Goal: Task Accomplishment & Management: Complete application form

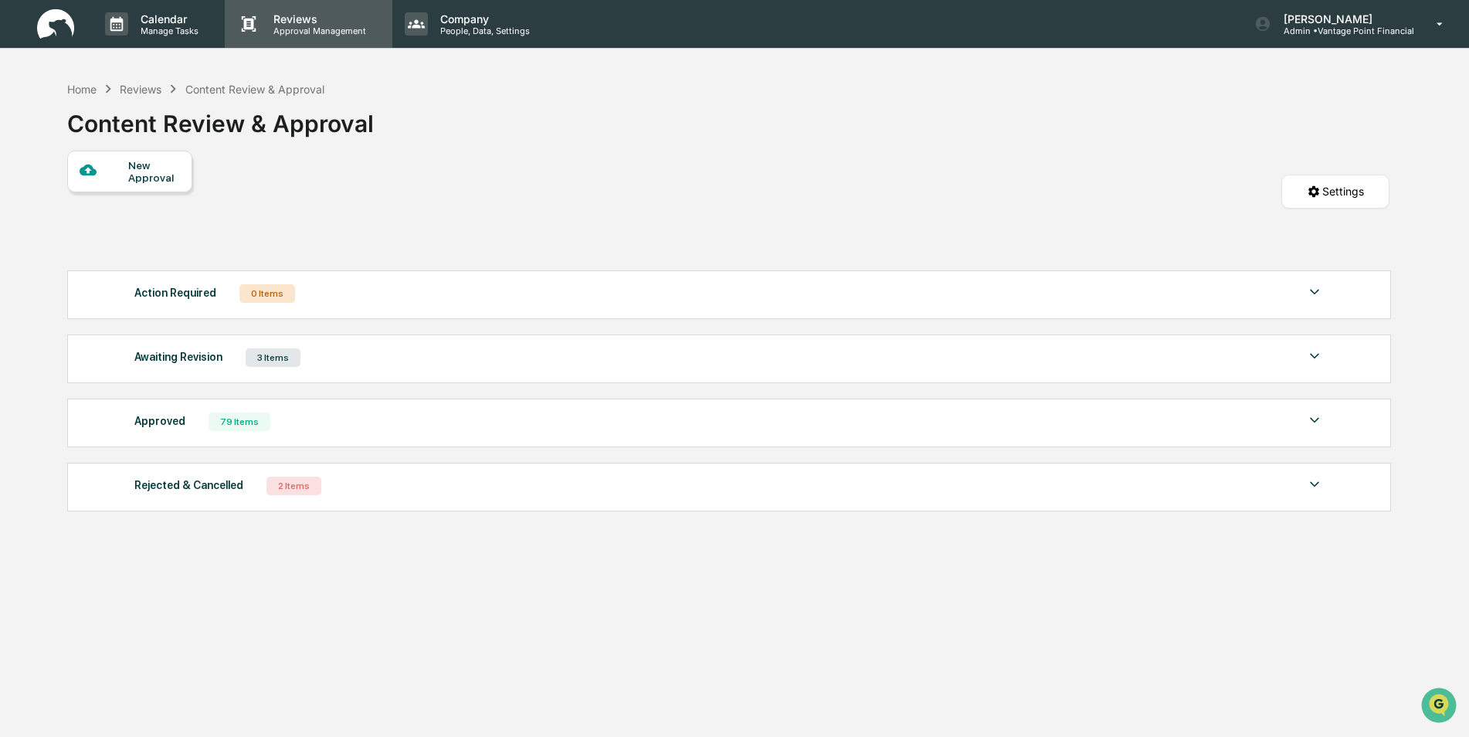
click at [314, 23] on p "Reviews" at bounding box center [317, 18] width 113 height 13
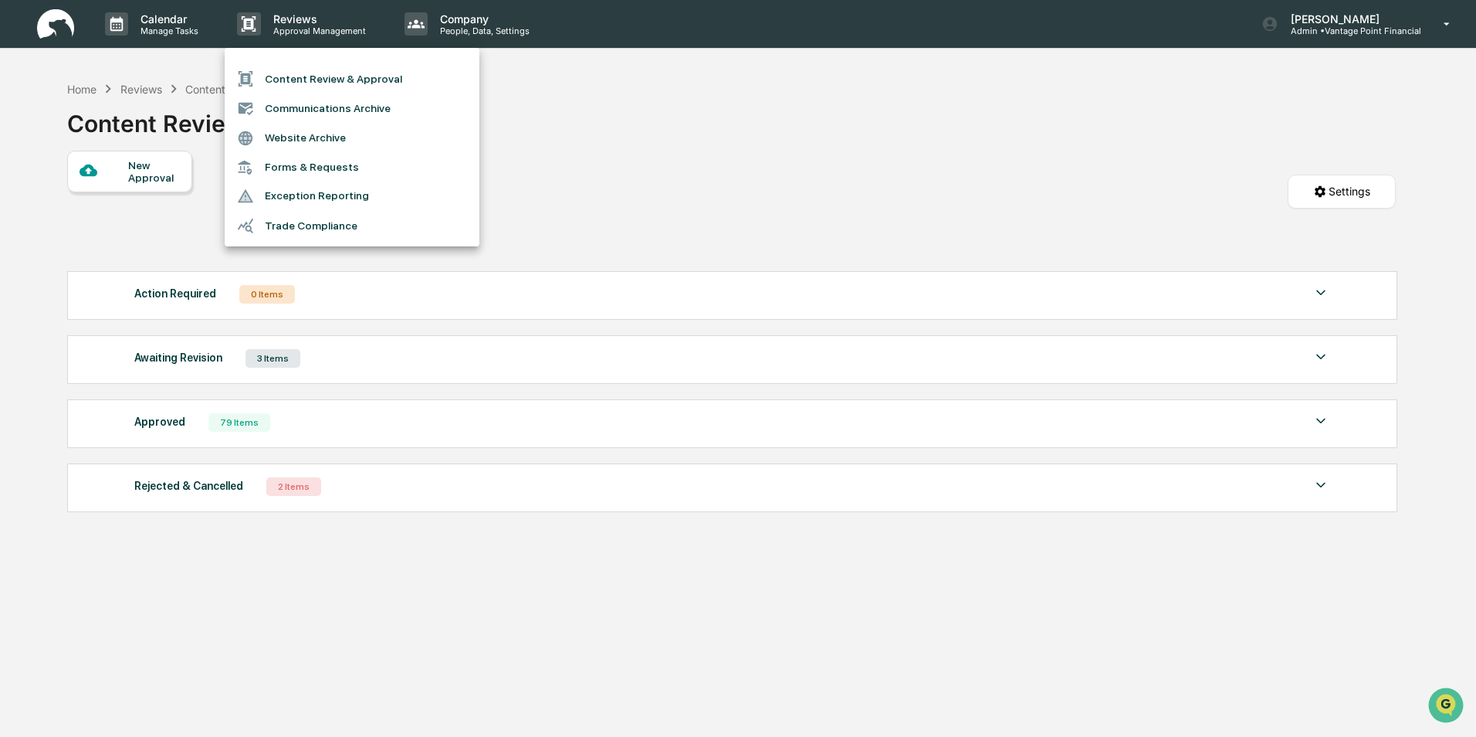
click at [123, 168] on div at bounding box center [738, 368] width 1476 height 737
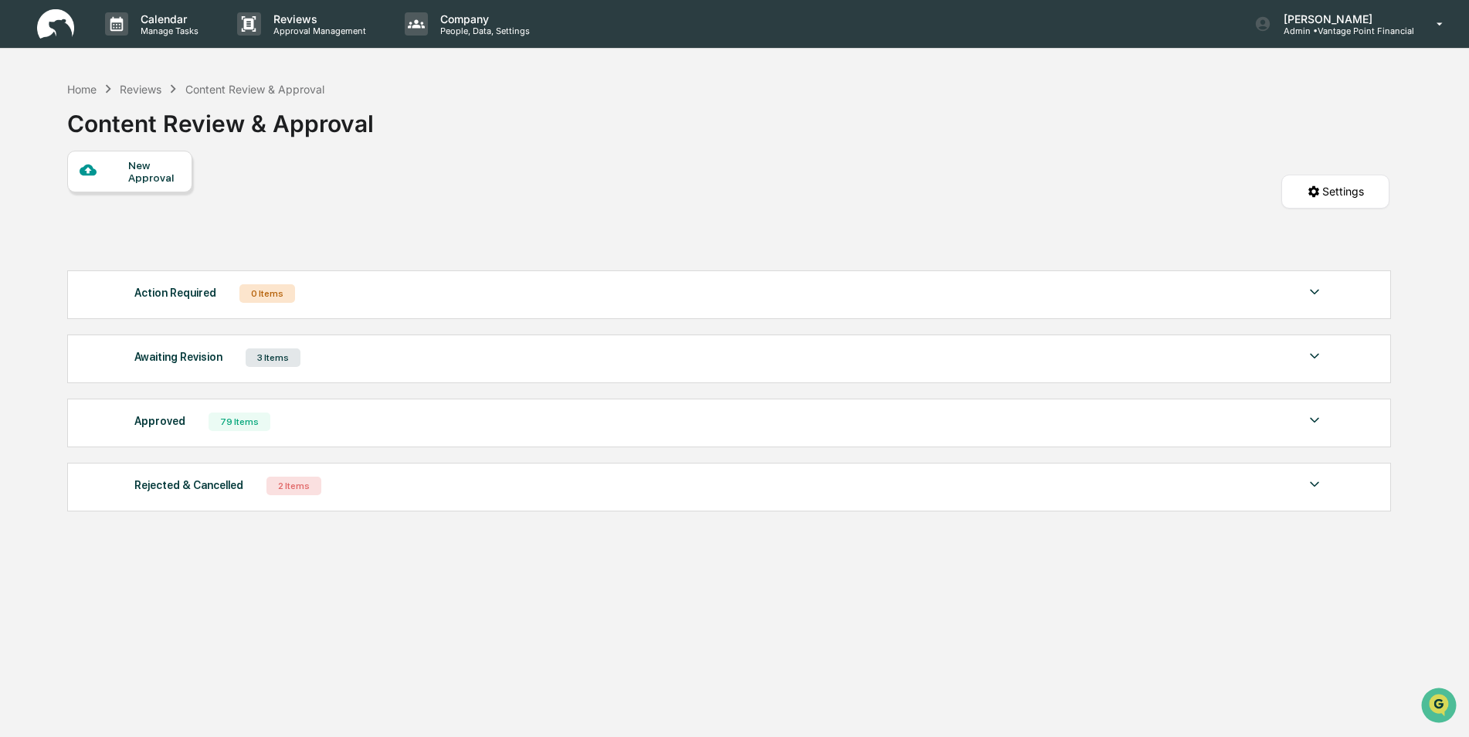
click at [122, 168] on div at bounding box center [104, 170] width 49 height 19
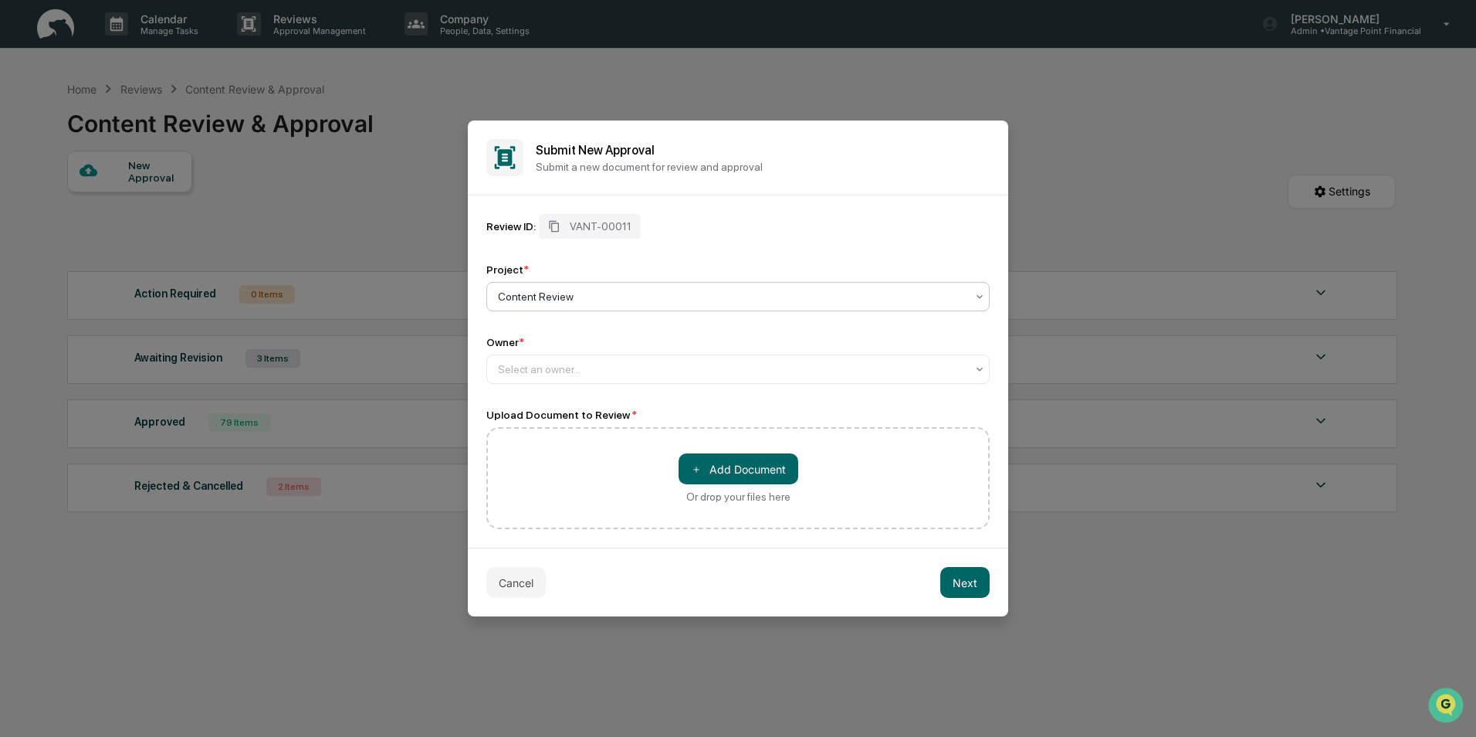
click at [581, 299] on div at bounding box center [732, 296] width 468 height 15
click at [569, 363] on div at bounding box center [732, 368] width 468 height 15
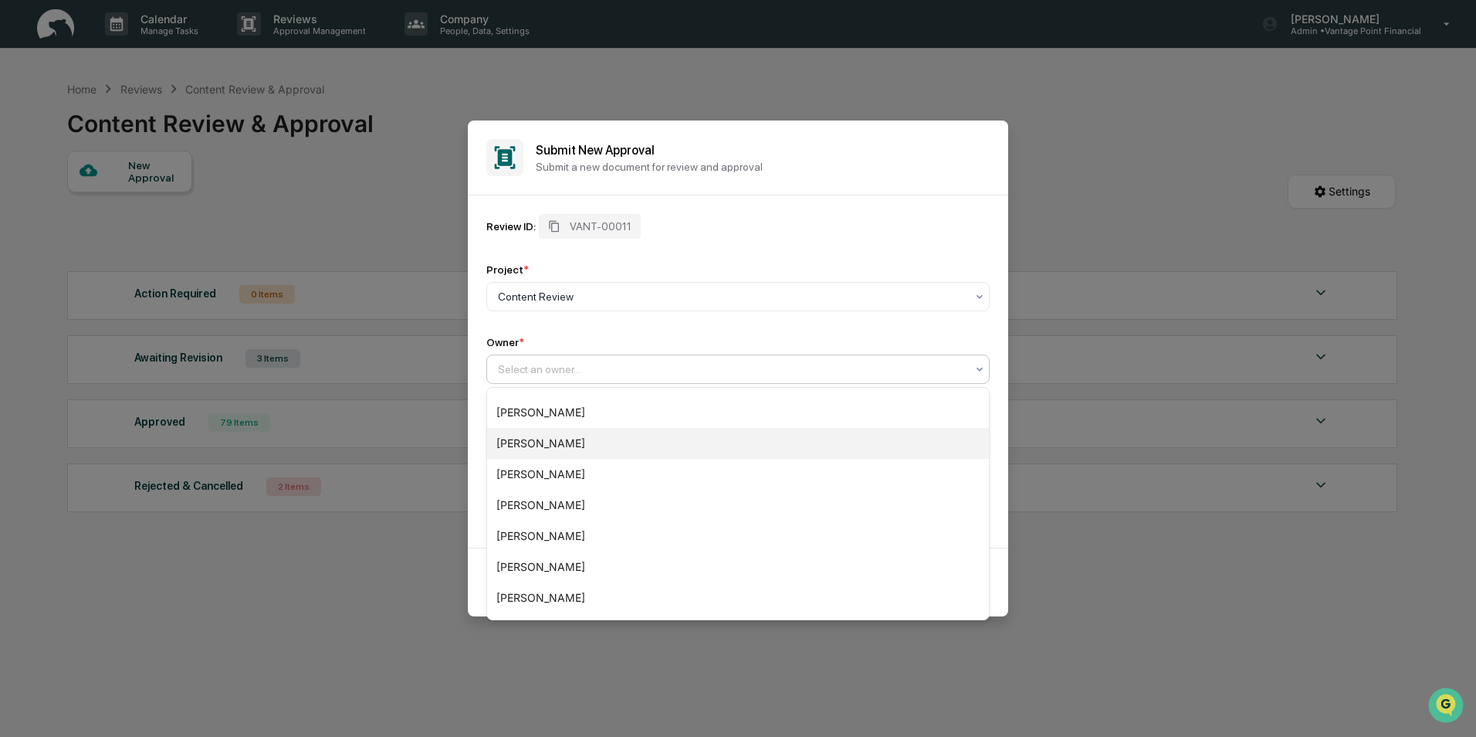
scroll to position [269, 0]
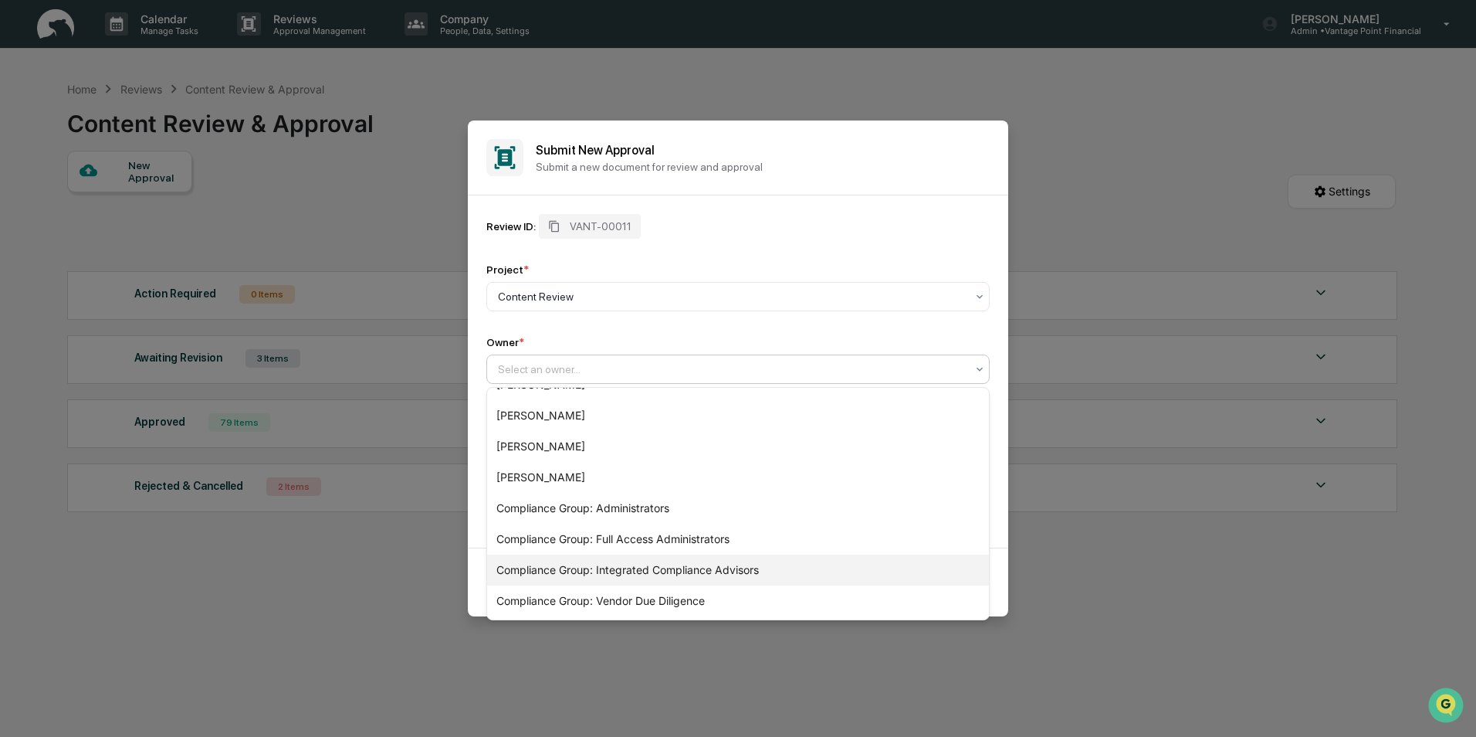
click at [560, 574] on div "Compliance Group: Integrated Compliance Advisors" at bounding box center [738, 569] width 502 height 31
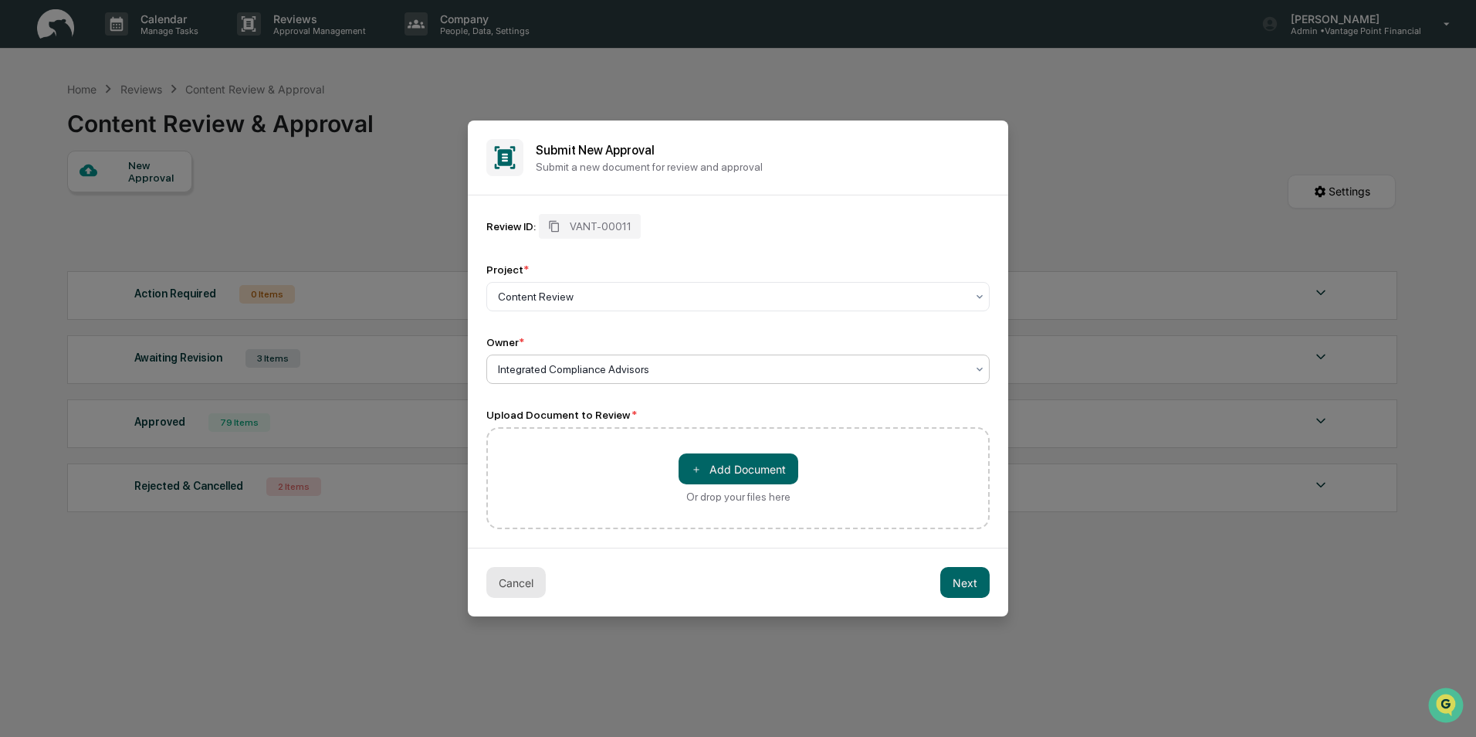
click at [502, 577] on button "Cancel" at bounding box center [515, 582] width 59 height 31
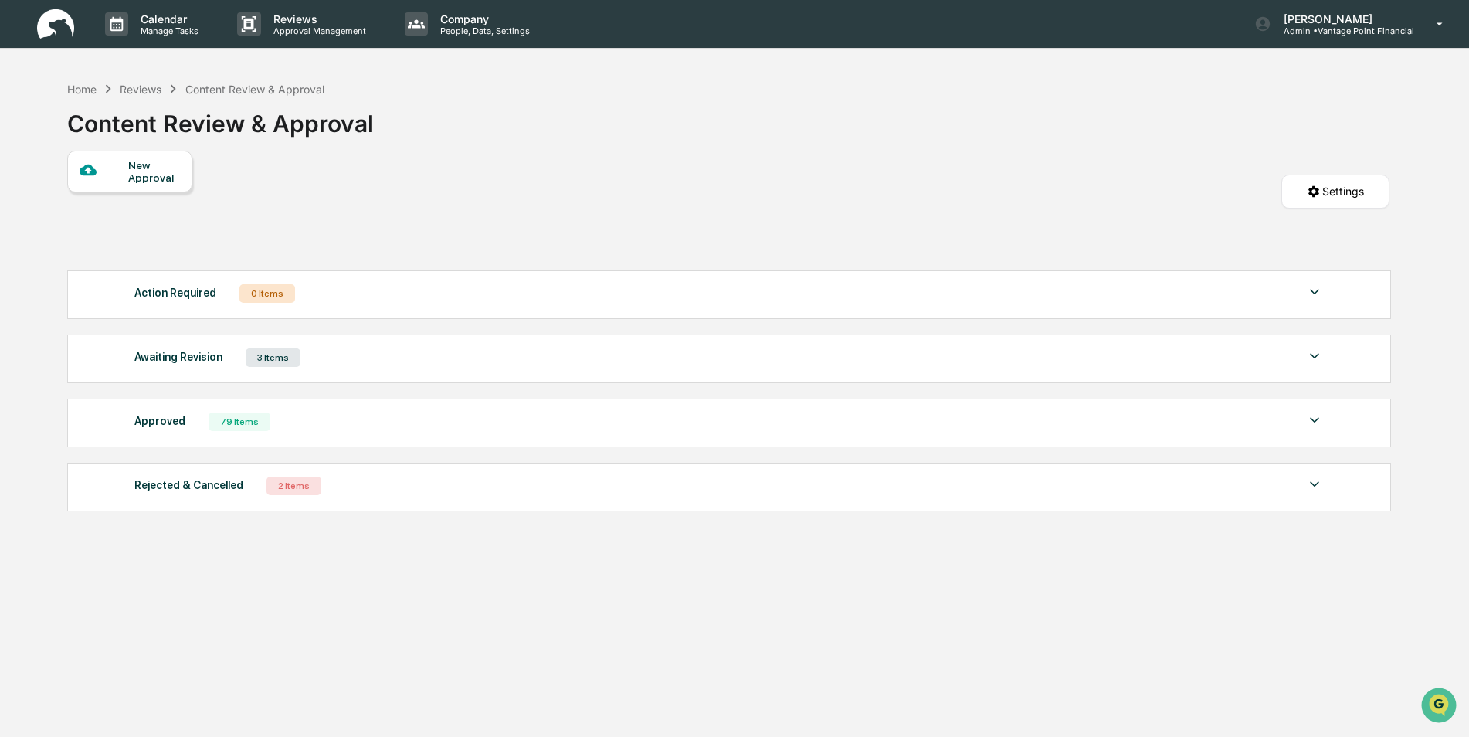
click at [248, 229] on div "New Approval Settings" at bounding box center [728, 207] width 1322 height 112
click at [275, 34] on p "Approval Management" at bounding box center [317, 30] width 113 height 11
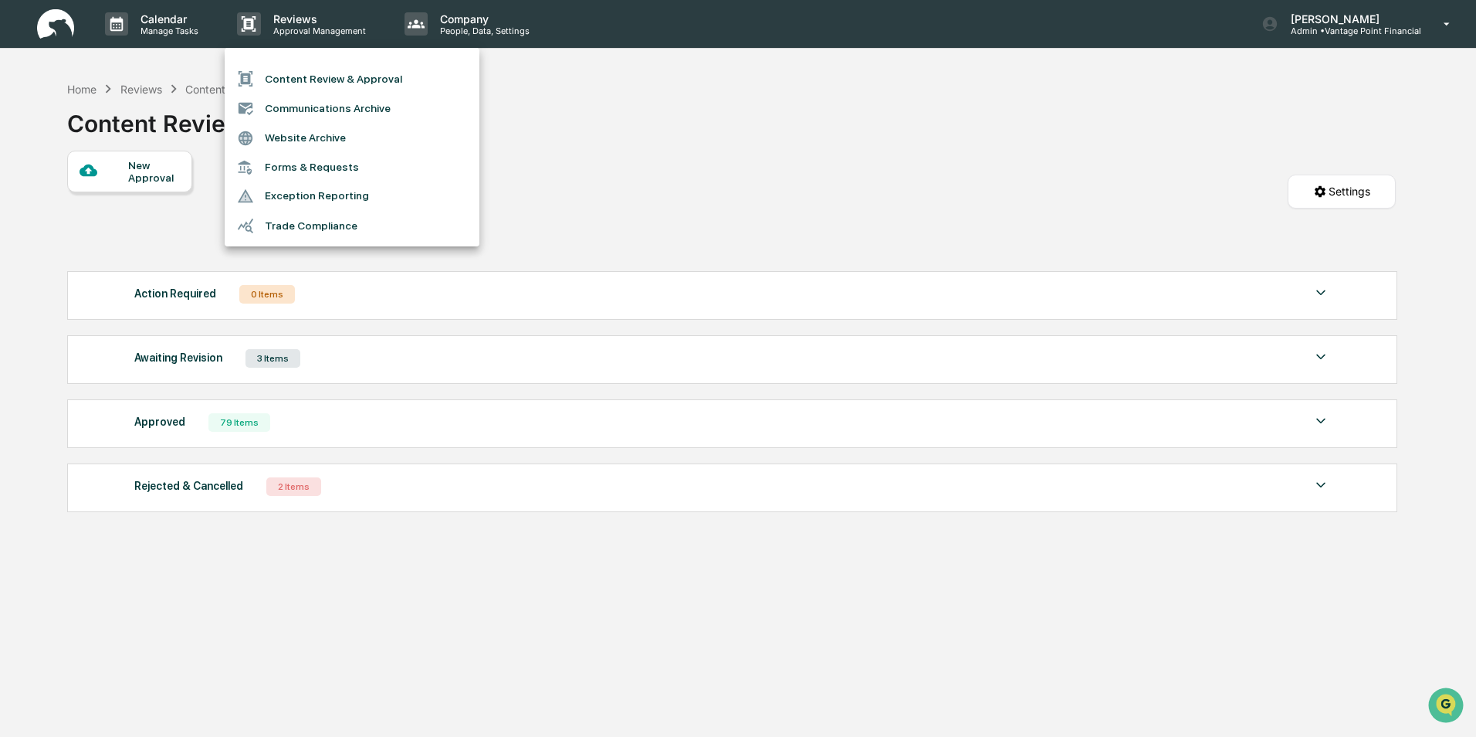
click at [287, 76] on li "Content Review & Approval" at bounding box center [352, 78] width 255 height 29
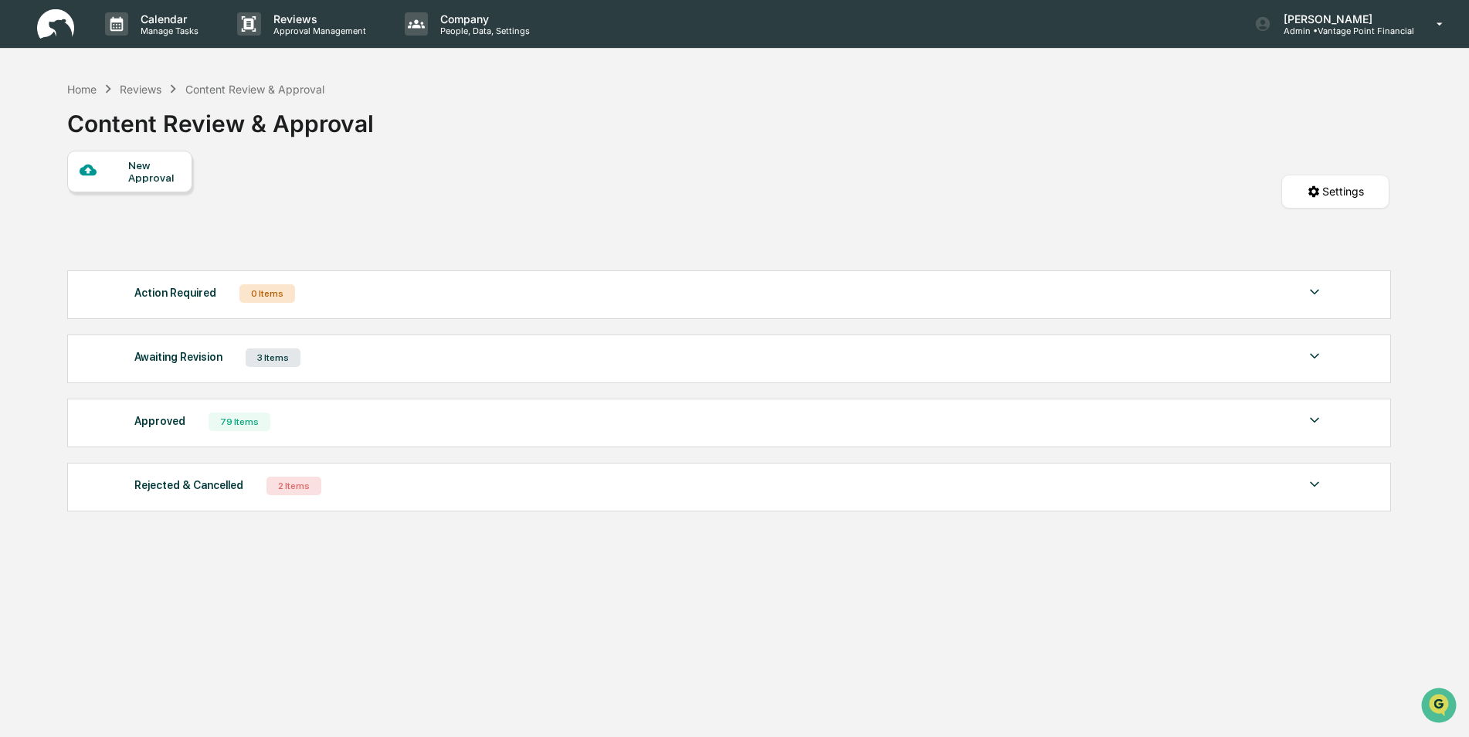
click at [116, 174] on div at bounding box center [104, 170] width 49 height 19
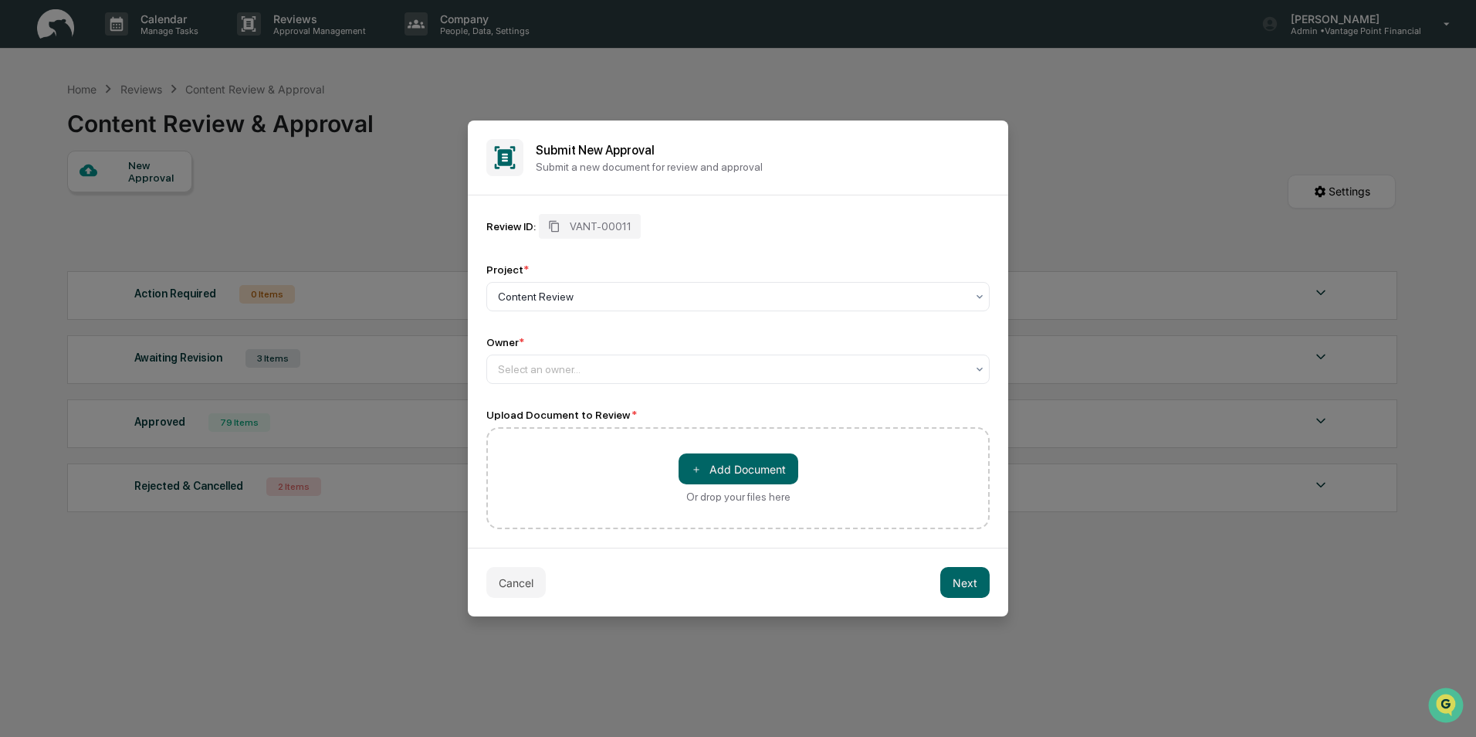
click at [556, 338] on div "Owner *" at bounding box center [737, 342] width 503 height 12
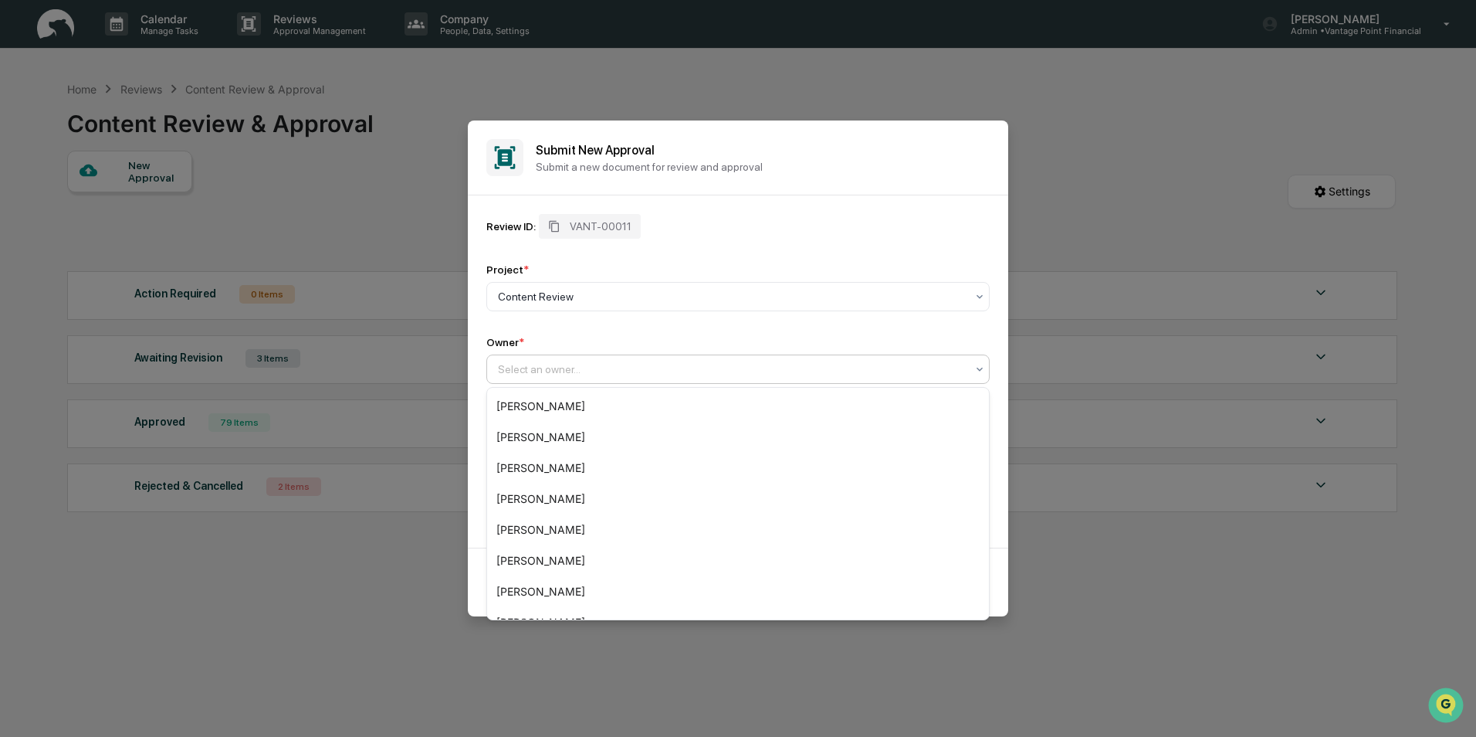
click at [551, 364] on div at bounding box center [732, 368] width 468 height 15
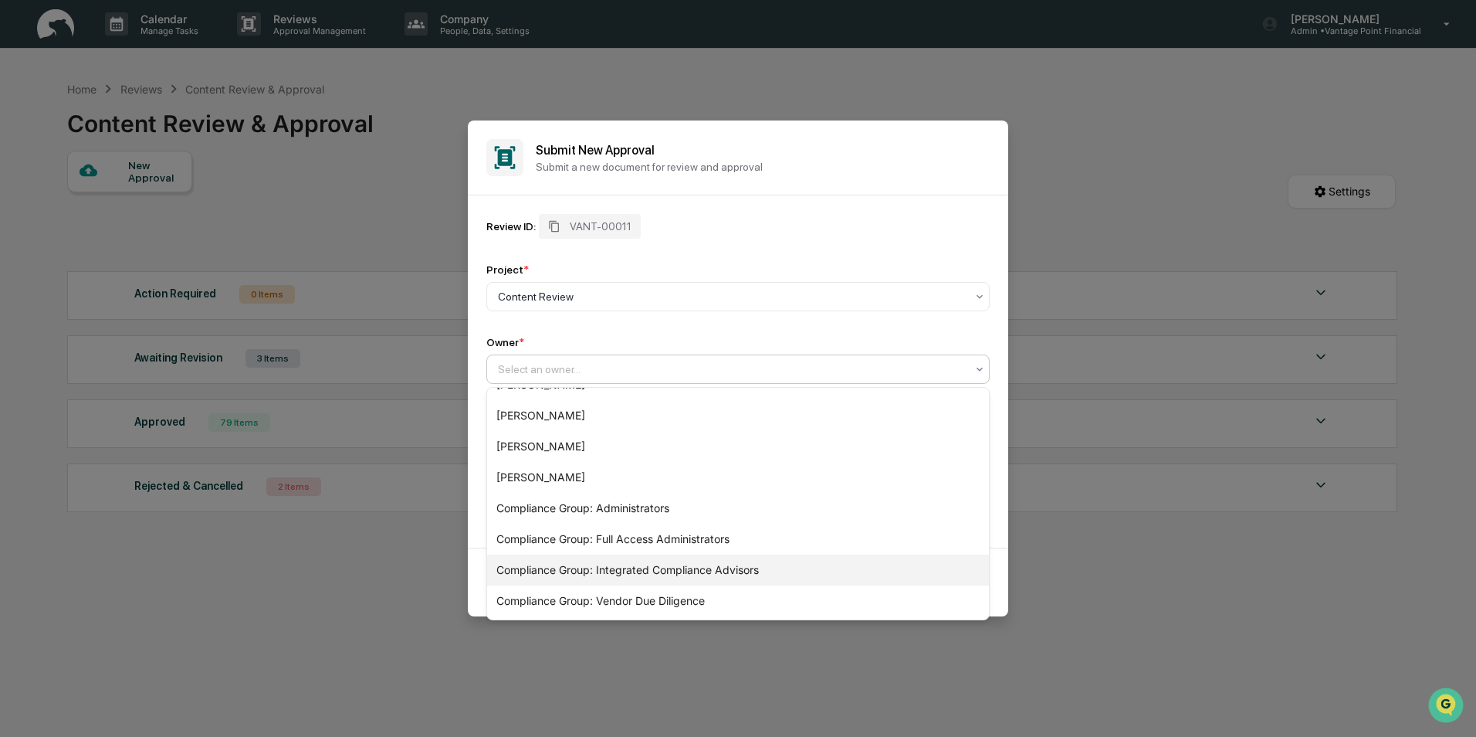
click at [563, 574] on div "Compliance Group: Integrated Compliance Advisors" at bounding box center [738, 569] width 502 height 31
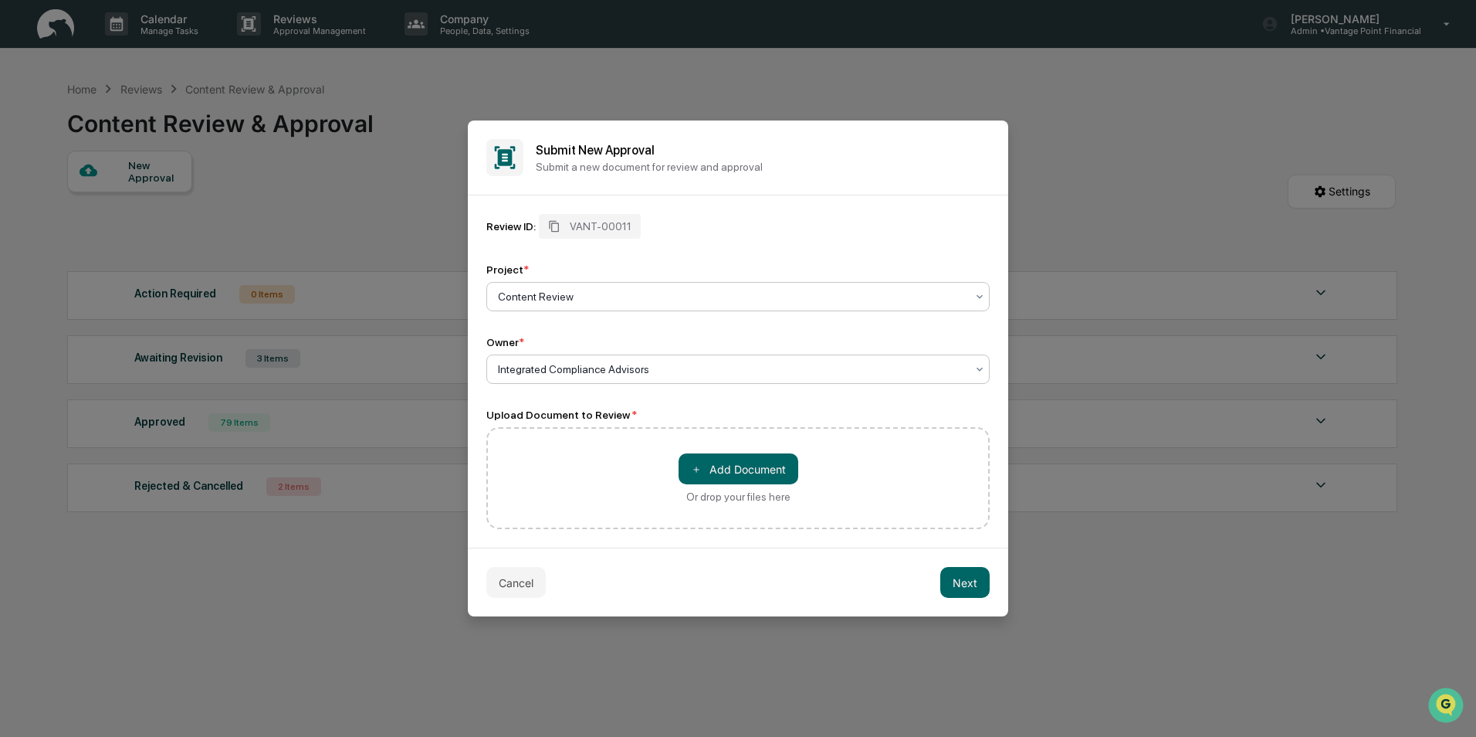
click at [537, 293] on div at bounding box center [732, 296] width 468 height 15
click at [538, 334] on div "Content Review" at bounding box center [738, 333] width 502 height 31
click at [589, 327] on div "Review ID: VANT-00011 Project * Content Review Owner * Select an owner..." at bounding box center [737, 299] width 503 height 170
click at [739, 466] on button "＋ Add Document" at bounding box center [739, 468] width 120 height 31
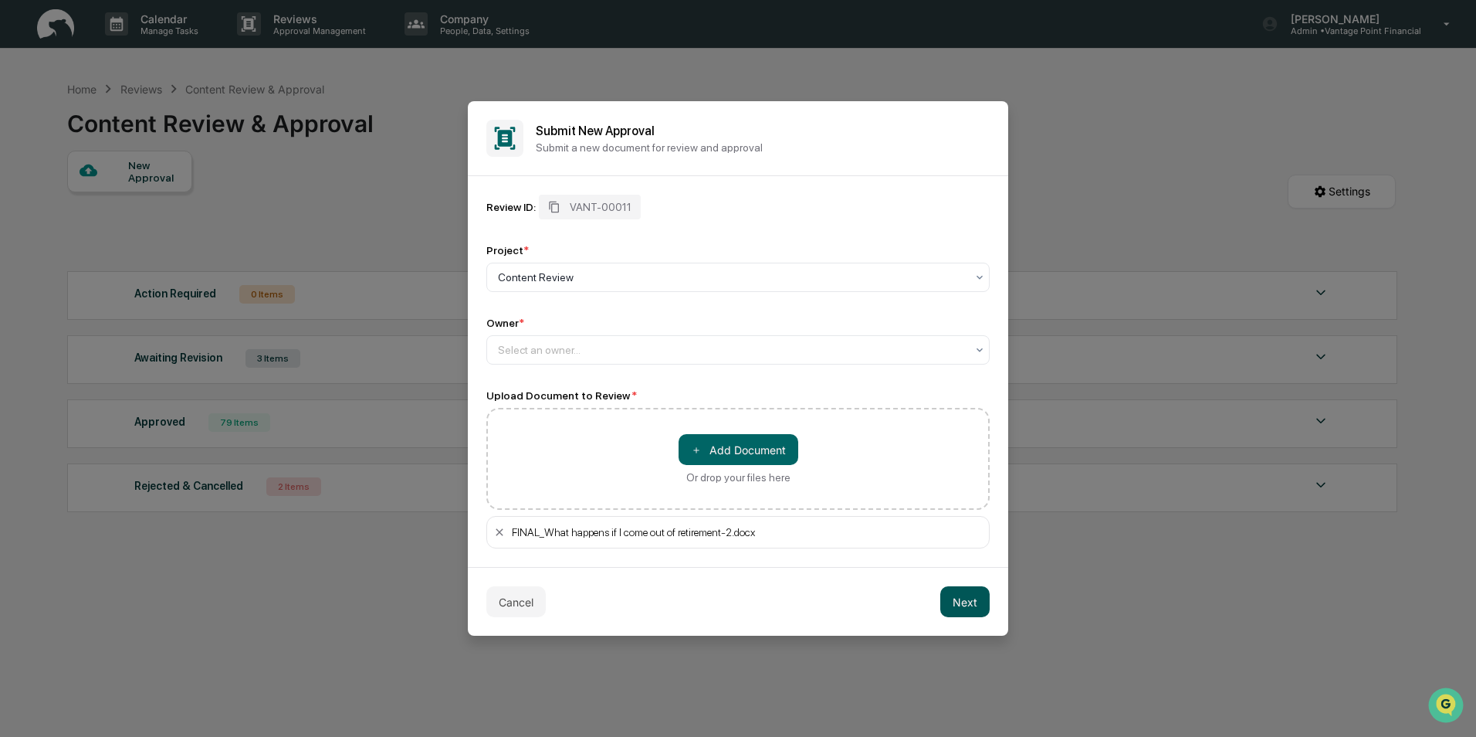
click at [962, 609] on button "Next" at bounding box center [964, 601] width 49 height 31
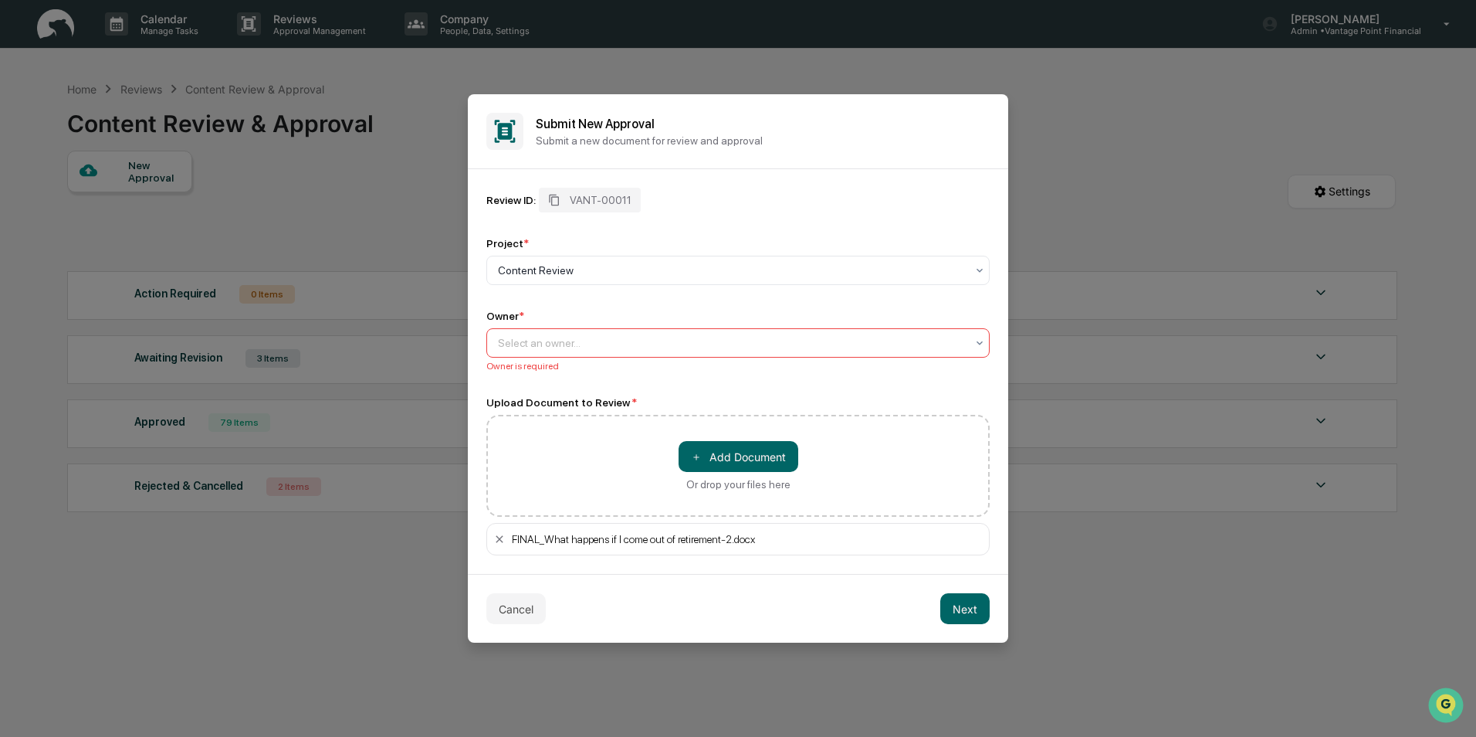
click at [546, 337] on div at bounding box center [732, 342] width 468 height 15
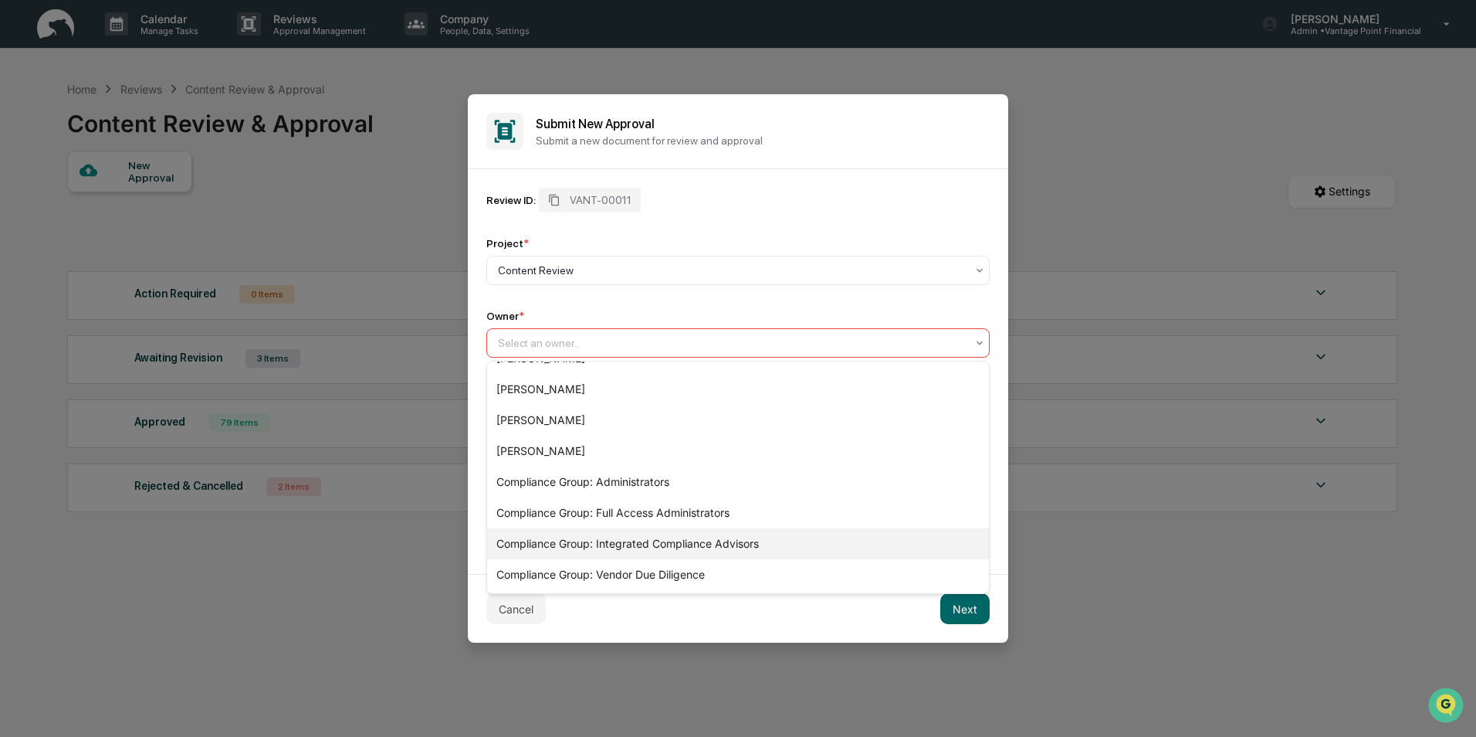
click at [585, 546] on div "Compliance Group: Integrated Compliance Advisors" at bounding box center [738, 543] width 502 height 31
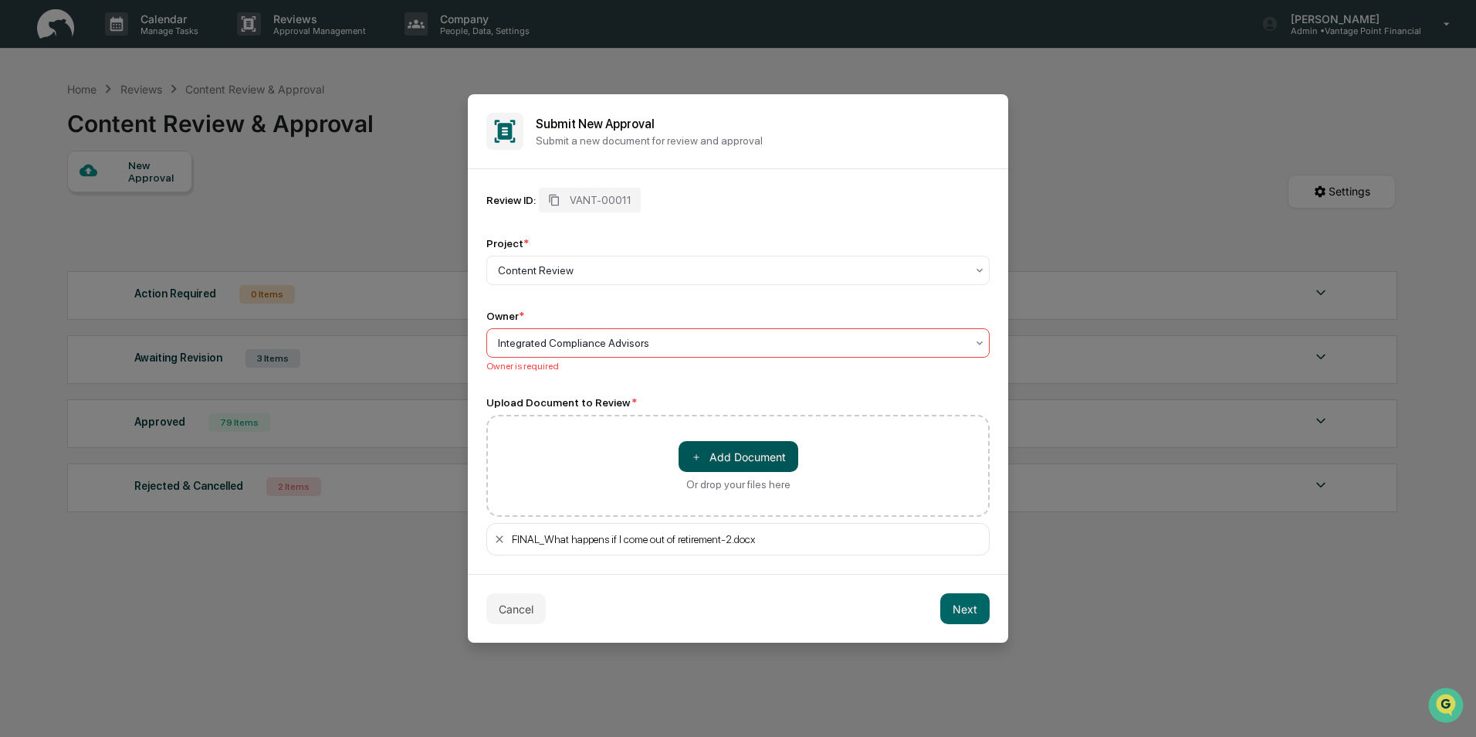
click at [745, 456] on button "＋ Add Document" at bounding box center [739, 456] width 120 height 31
click at [958, 608] on button "Next" at bounding box center [964, 608] width 49 height 31
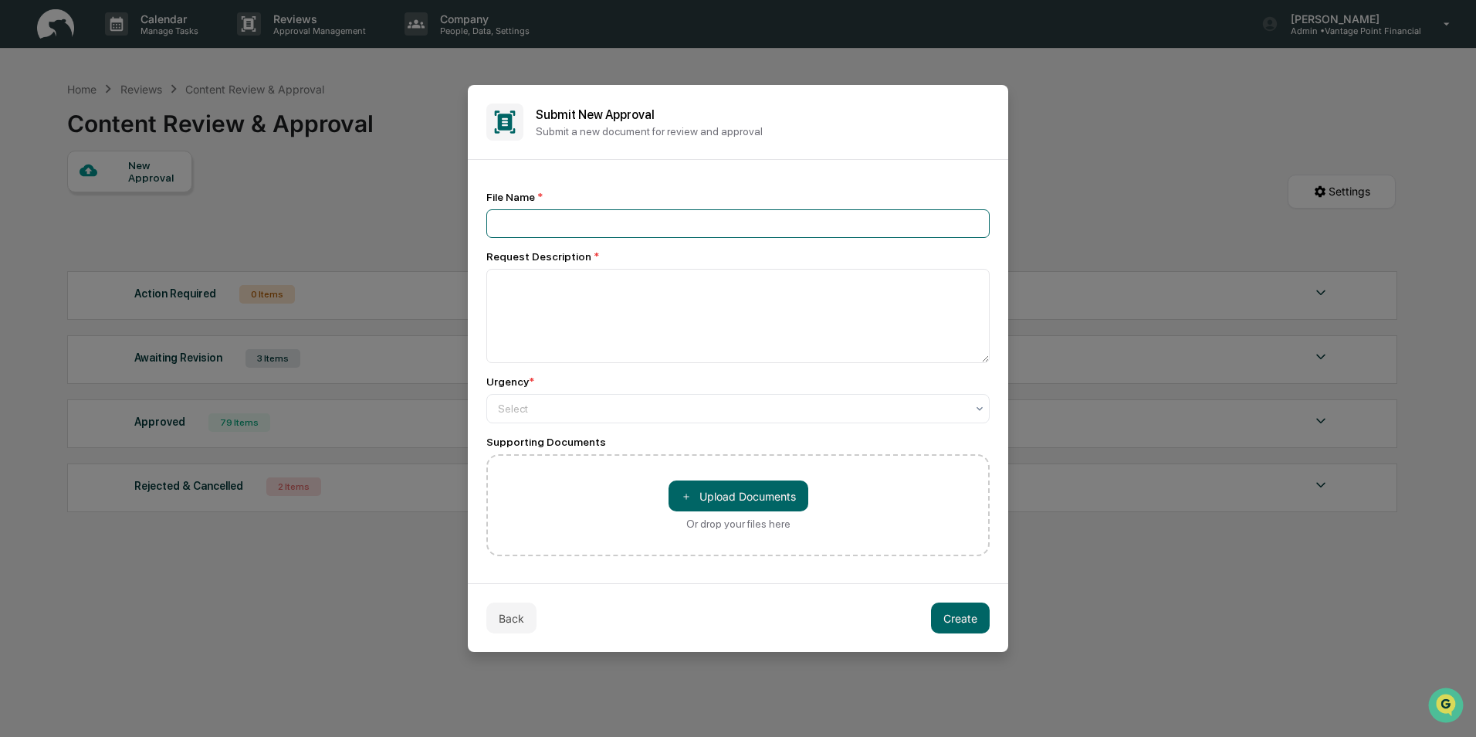
click at [537, 221] on input at bounding box center [737, 223] width 503 height 29
click at [594, 226] on input at bounding box center [737, 223] width 503 height 29
paste input "**********"
type input "**********"
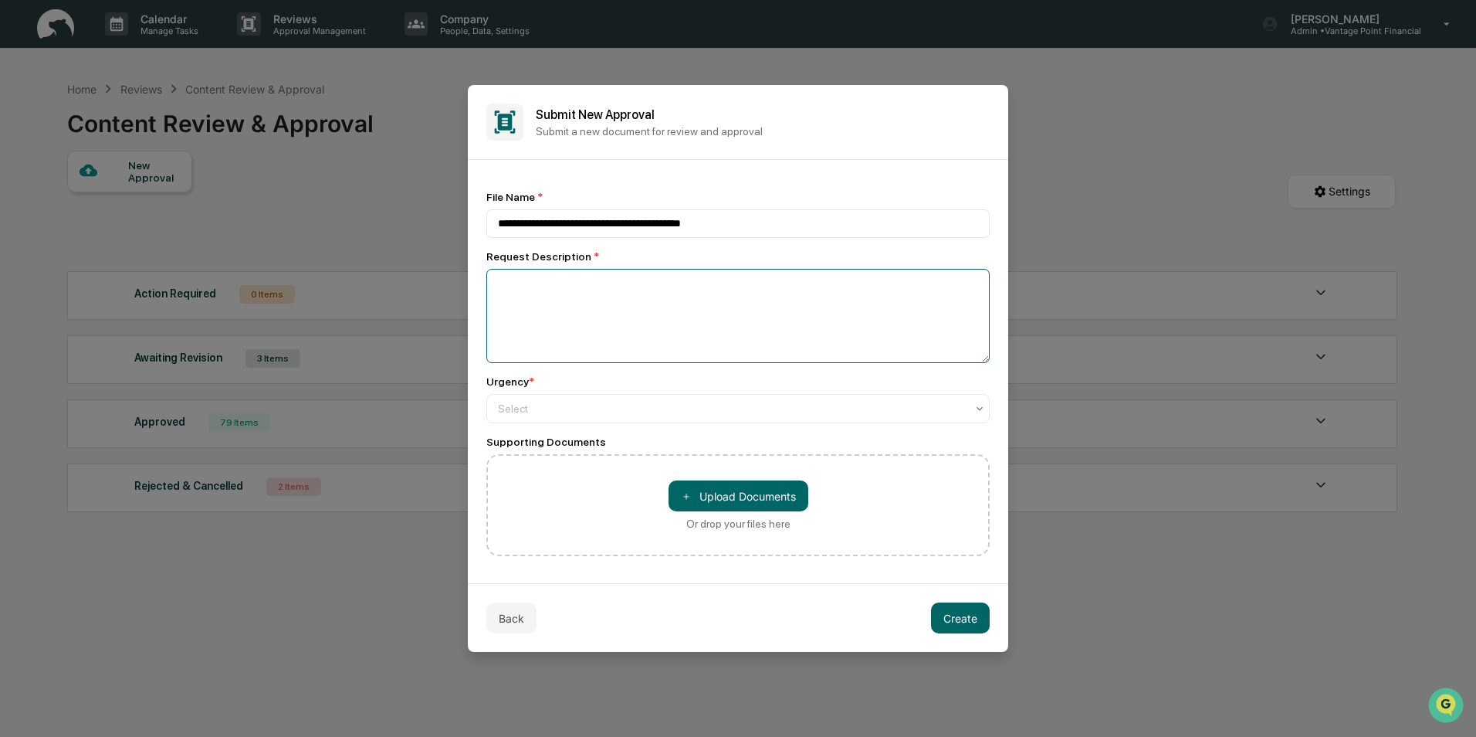
click at [574, 289] on textarea at bounding box center [737, 316] width 503 height 94
click at [506, 303] on textarea at bounding box center [737, 316] width 503 height 94
type textarea "**********"
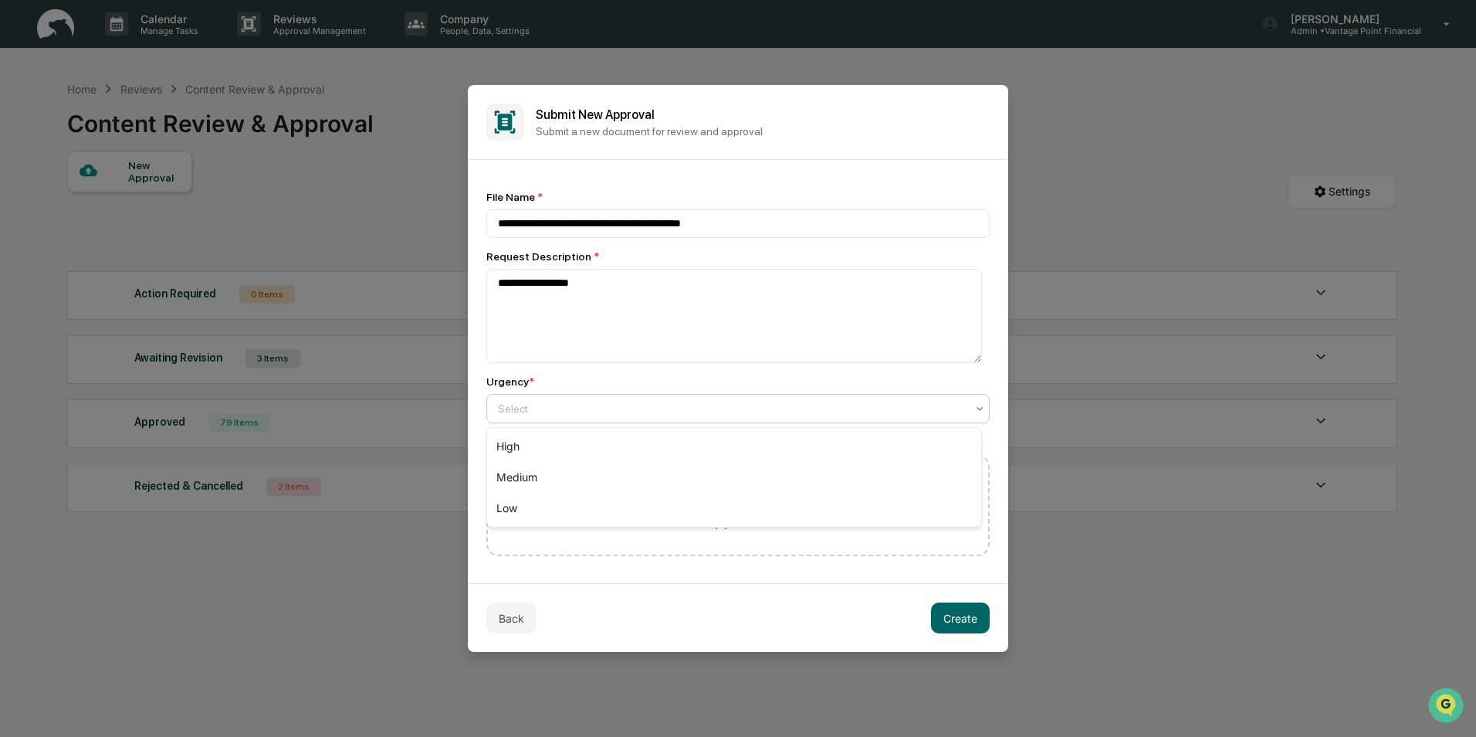
click at [531, 415] on div at bounding box center [732, 408] width 468 height 15
click at [525, 478] on div "Medium" at bounding box center [734, 477] width 494 height 31
drag, startPoint x: 743, startPoint y: 495, endPoint x: 836, endPoint y: 547, distance: 107.2
click at [836, 547] on div "＋ Upload Documents Or drop your files here" at bounding box center [737, 505] width 503 height 102
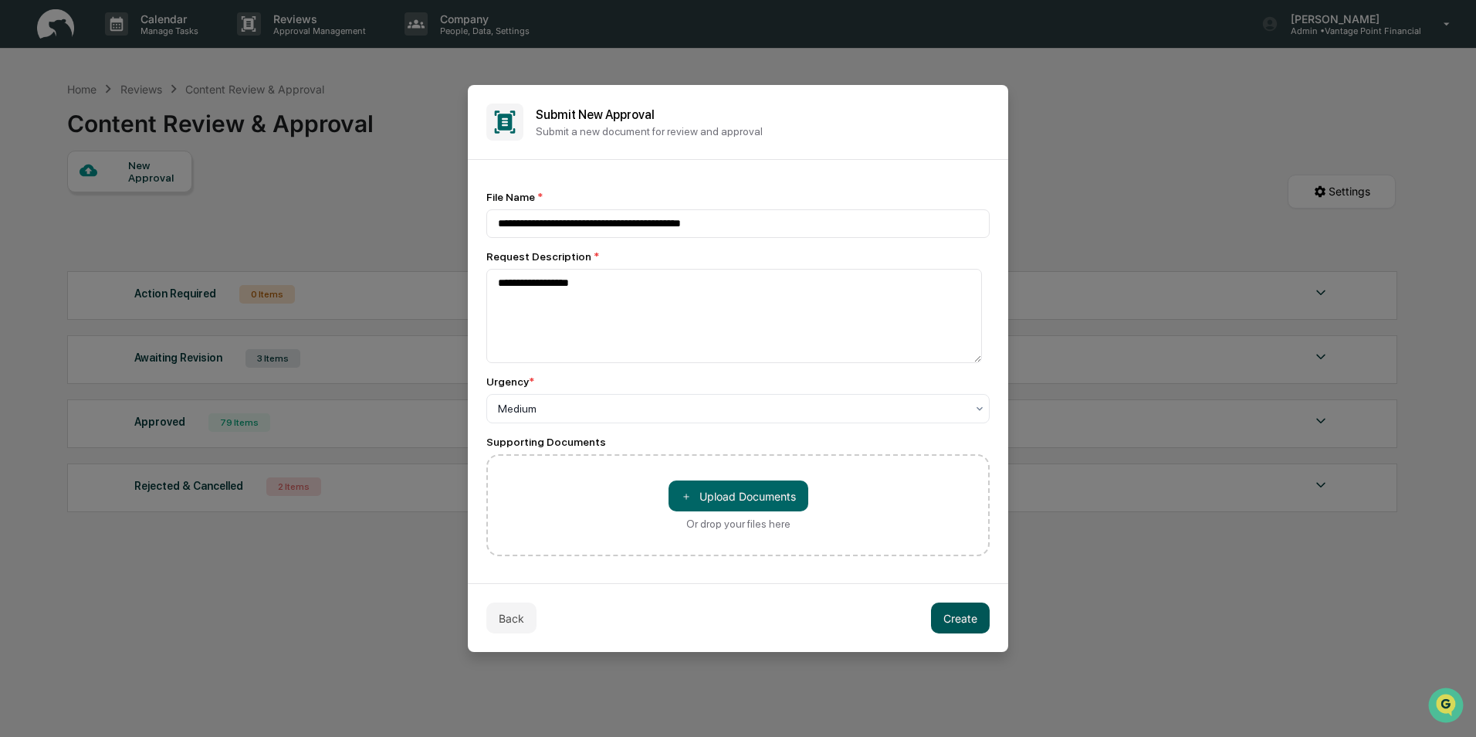
click at [954, 618] on button "Create" at bounding box center [960, 617] width 59 height 31
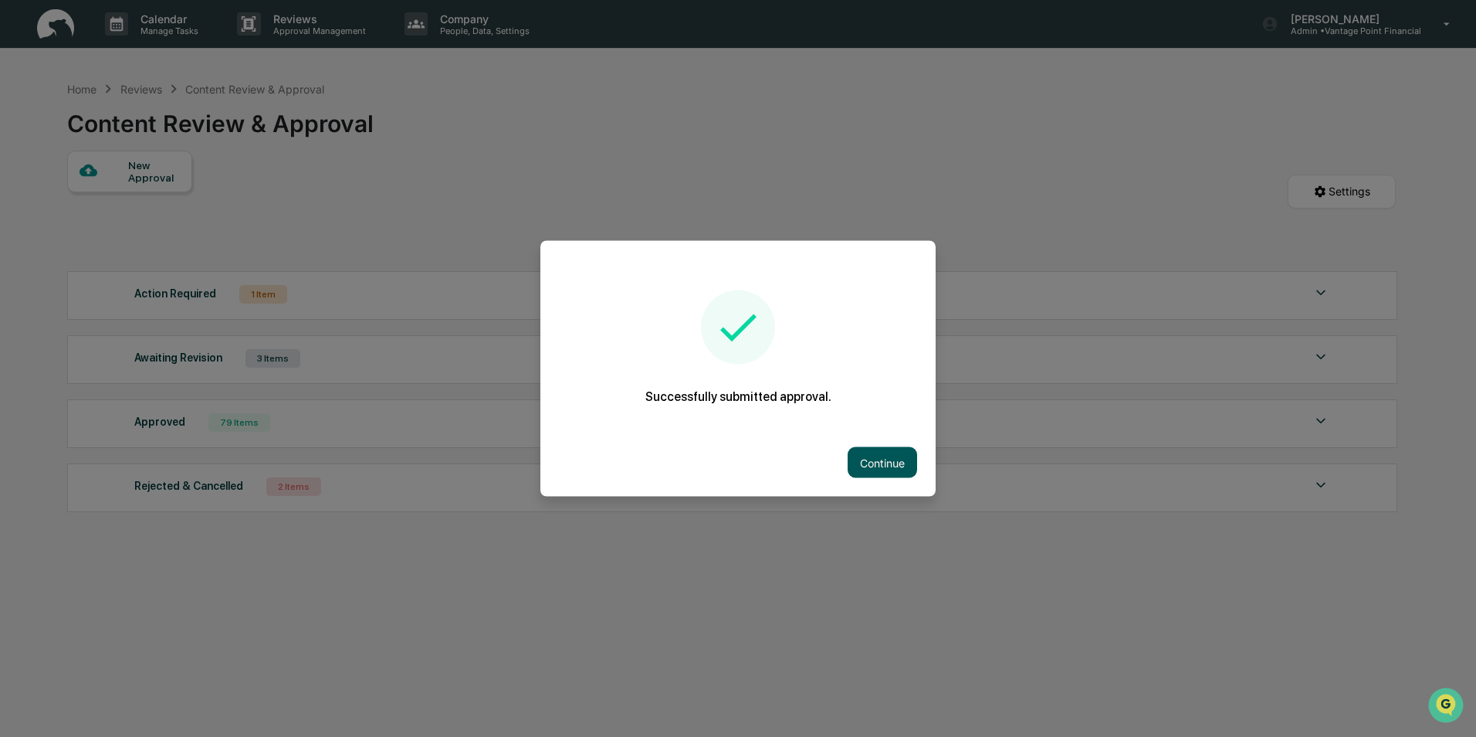
click at [866, 466] on button "Continue" at bounding box center [882, 462] width 69 height 31
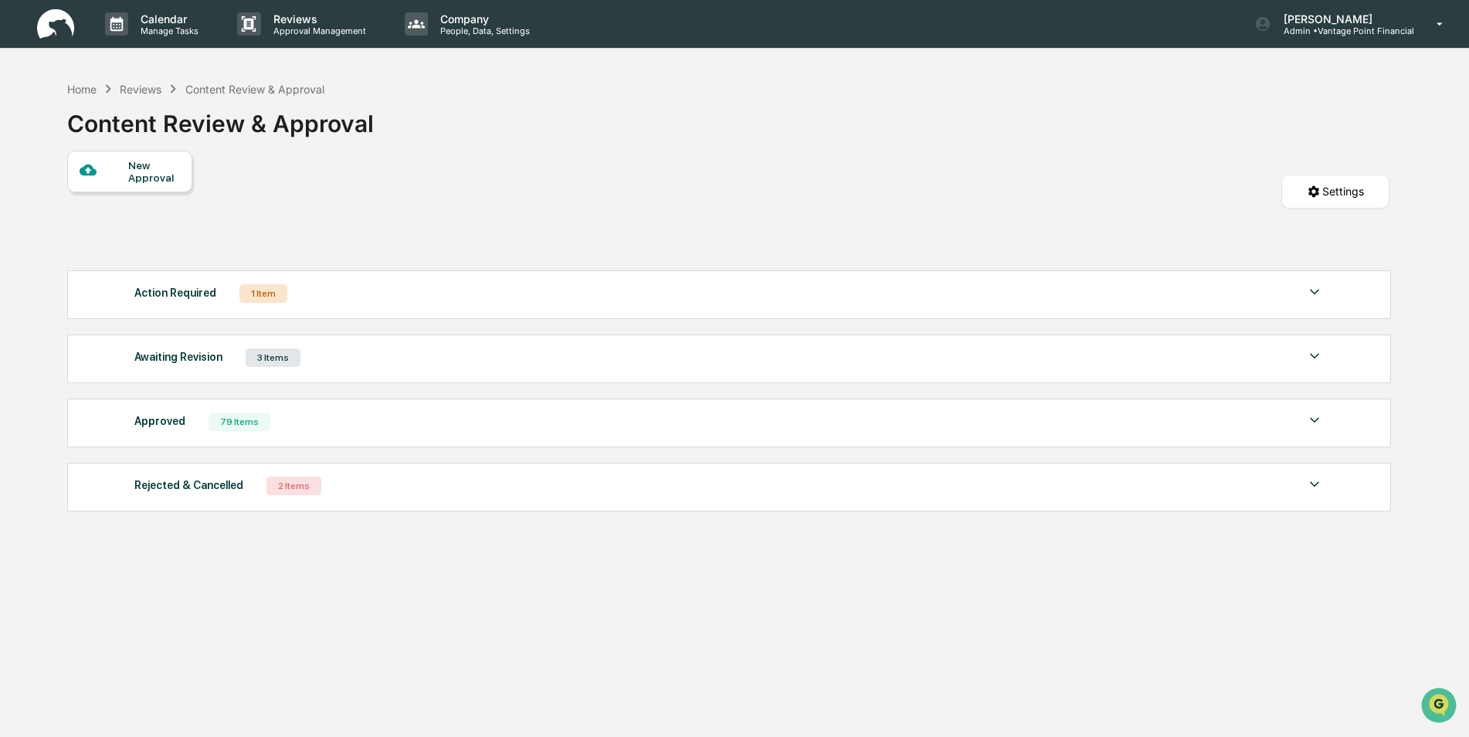
click at [205, 365] on div "Awaiting Revision" at bounding box center [178, 357] width 88 height 20
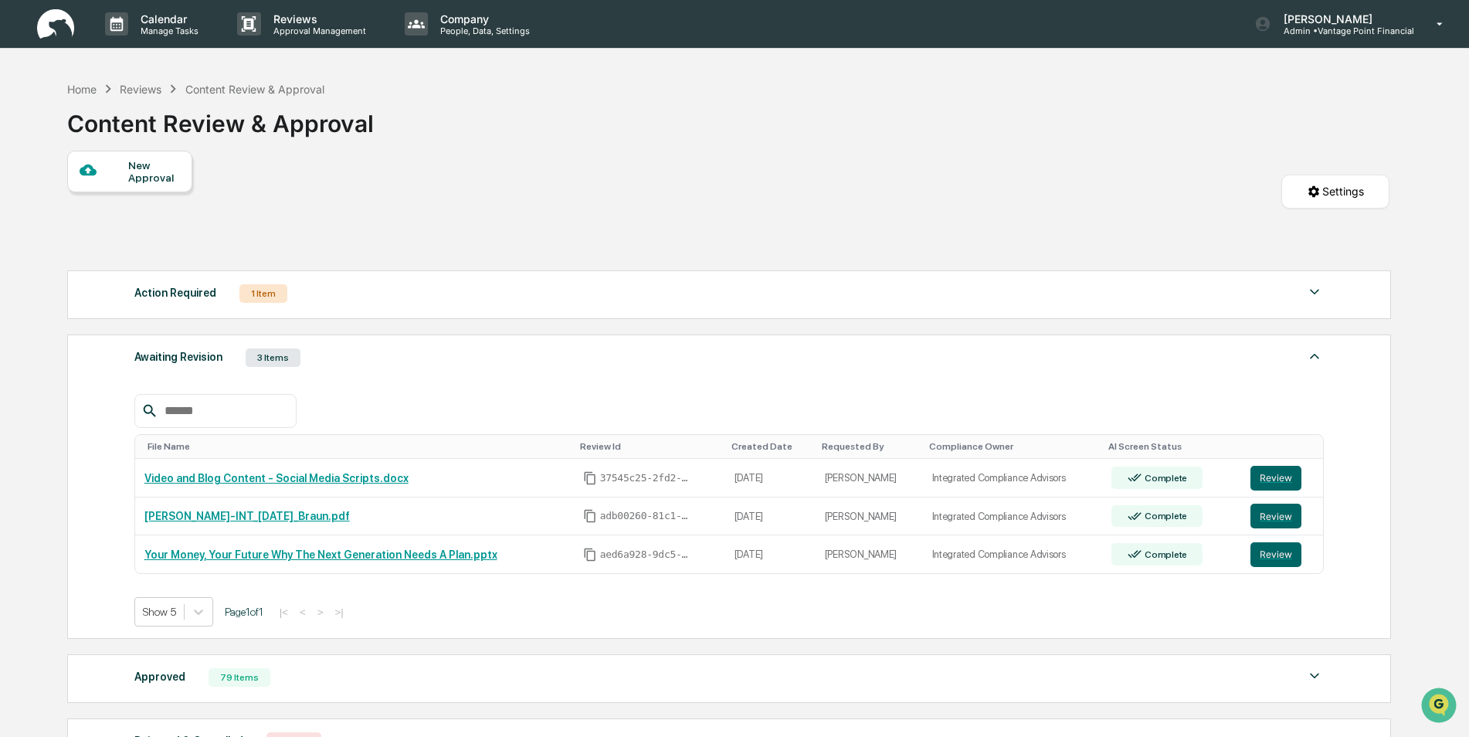
click at [205, 365] on div "Awaiting Revision" at bounding box center [178, 357] width 88 height 20
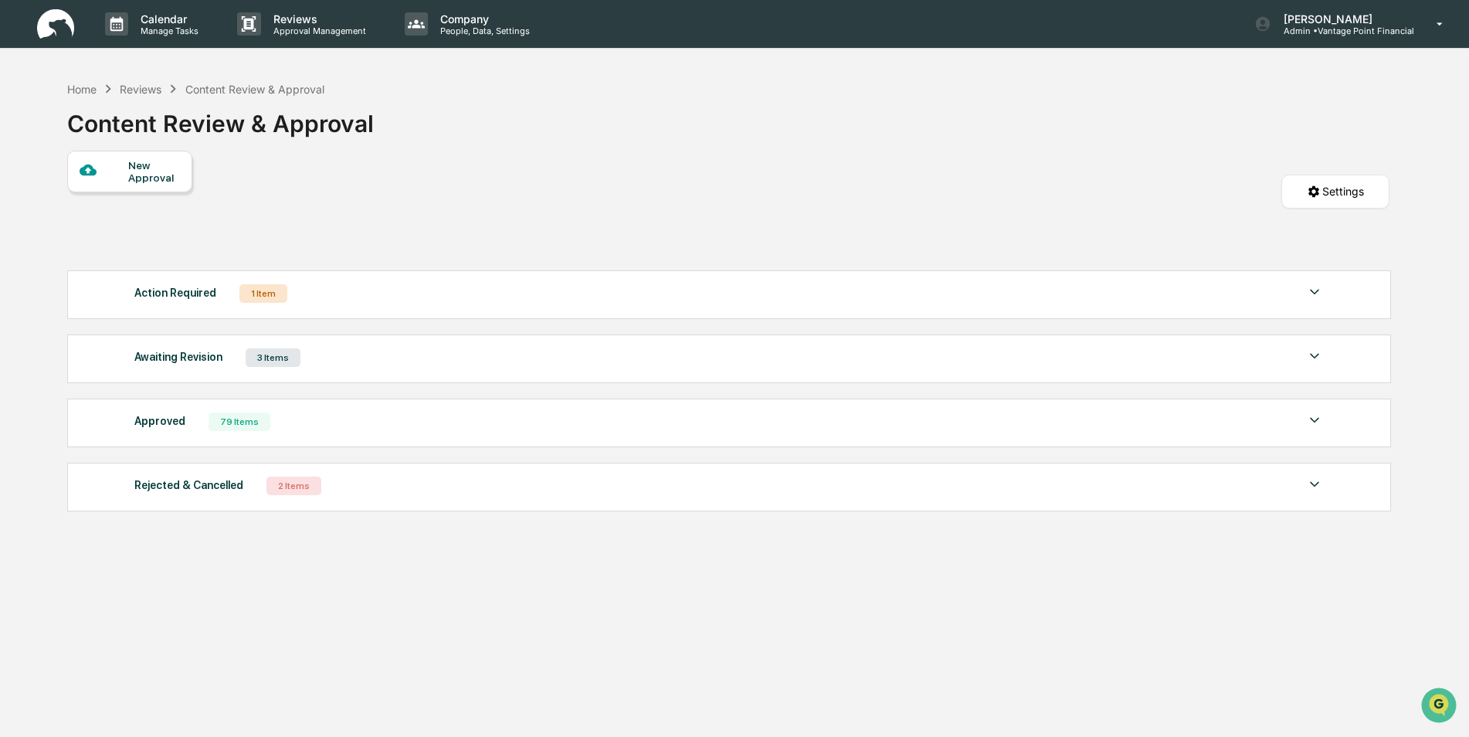
click at [189, 302] on div "Action Required" at bounding box center [175, 293] width 82 height 20
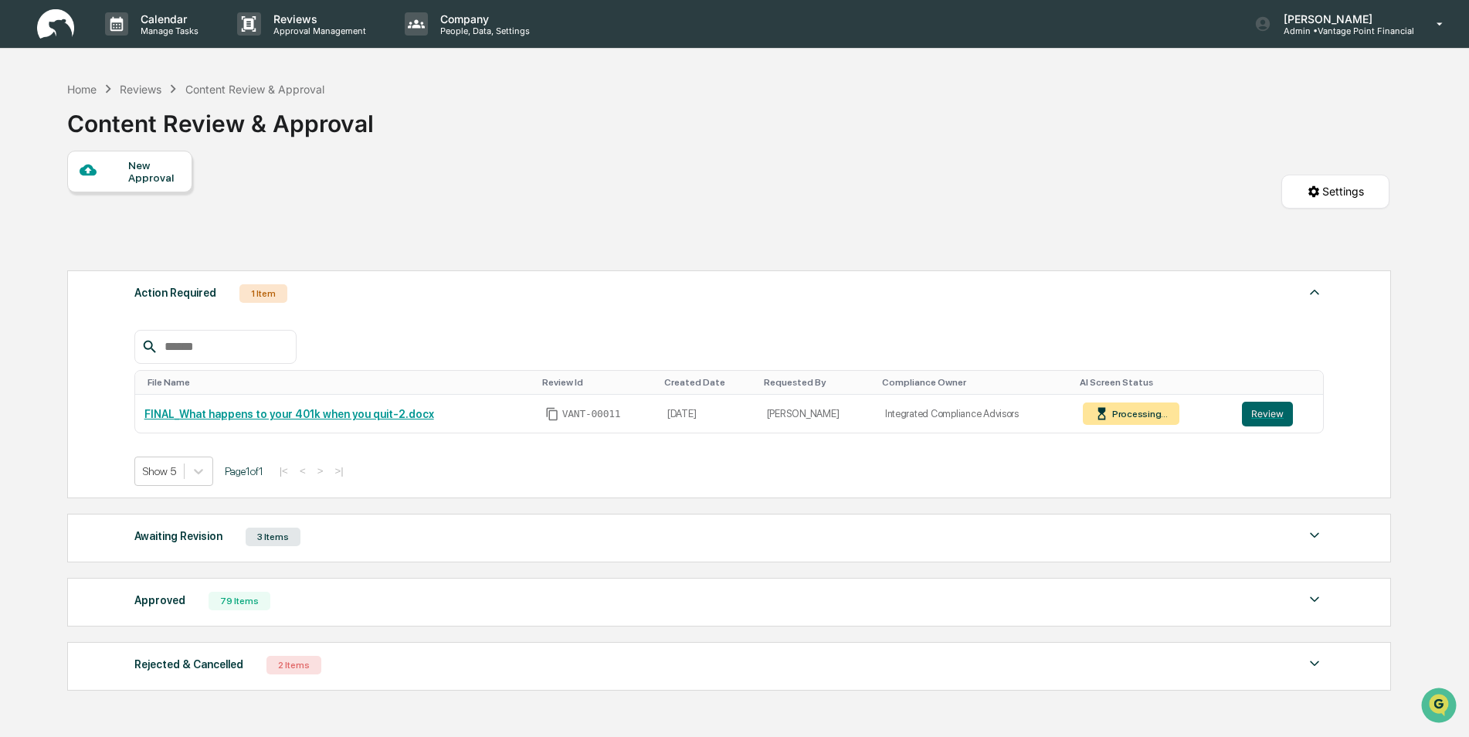
click at [344, 545] on div "Awaiting Revision 3 Items" at bounding box center [729, 537] width 1190 height 22
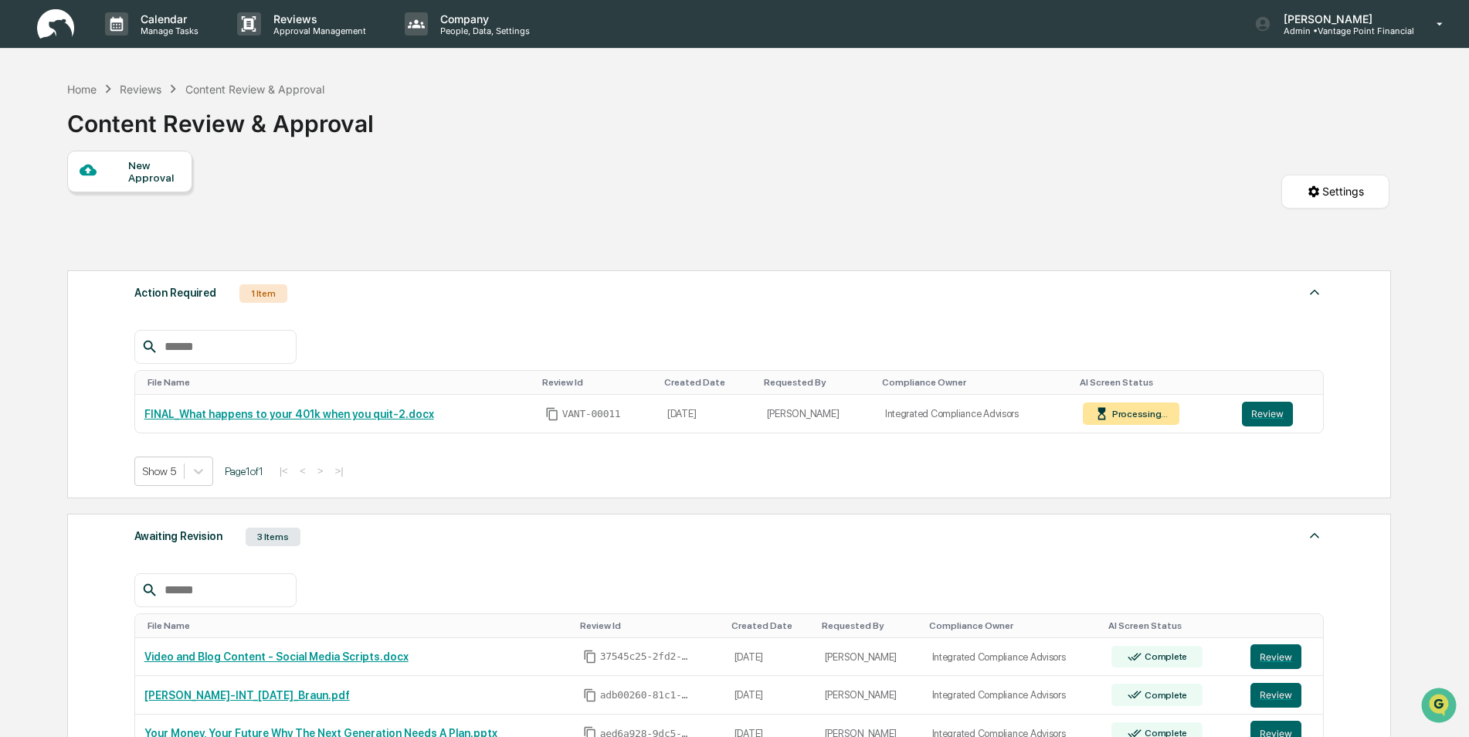
click at [344, 545] on div "Awaiting Revision 3 Items" at bounding box center [729, 537] width 1190 height 22
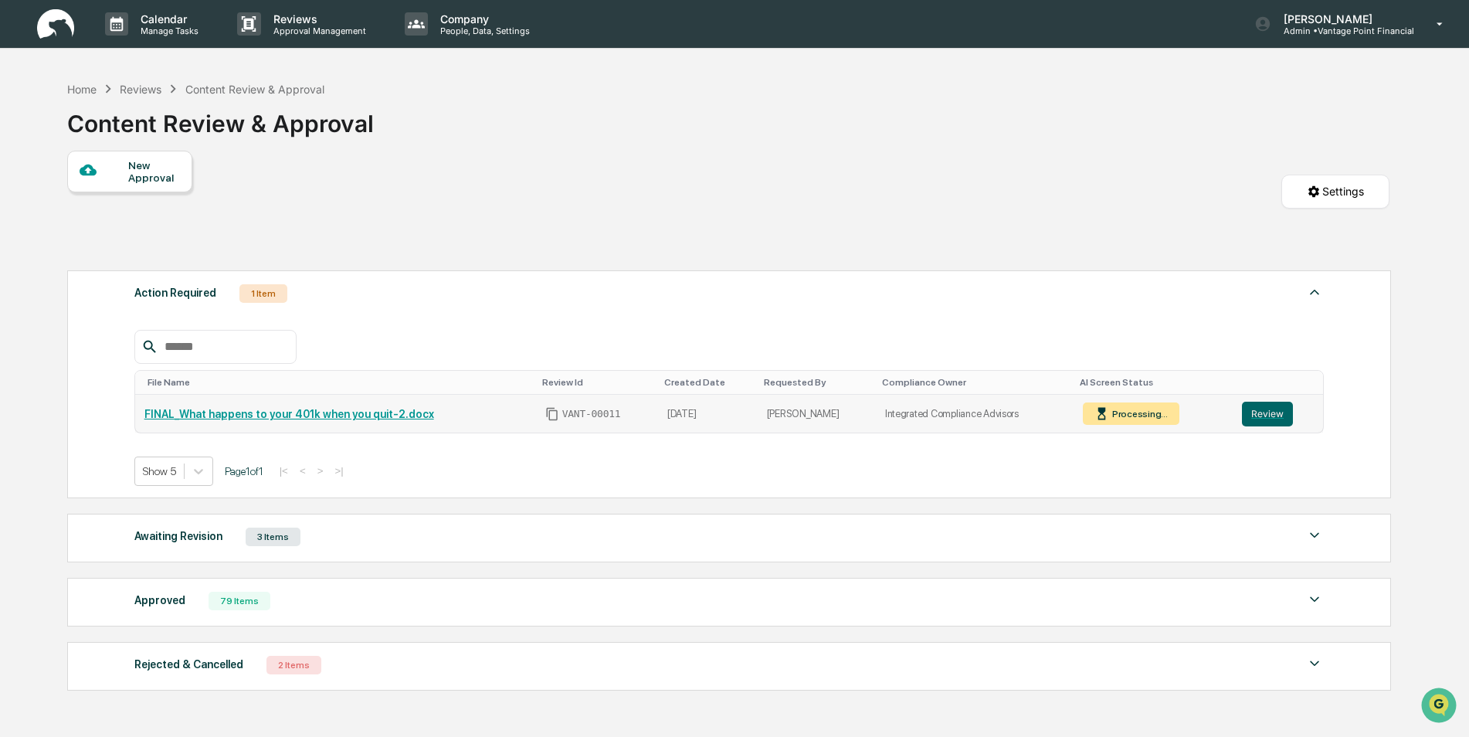
click at [323, 416] on link "FINAL_What happens to your 401k when you quit-2.docx" at bounding box center [289, 414] width 290 height 12
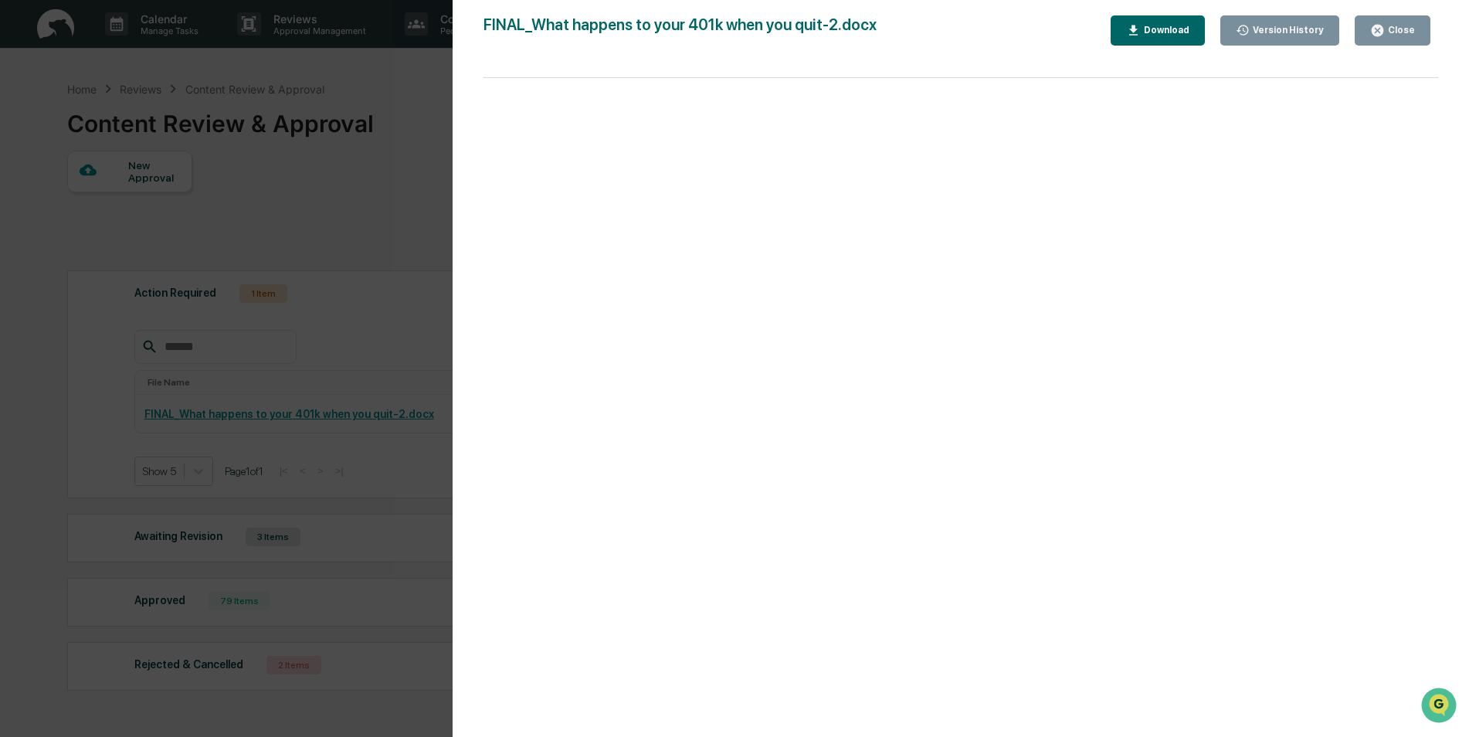
click at [1372, 23] on button "Close" at bounding box center [1392, 30] width 76 height 30
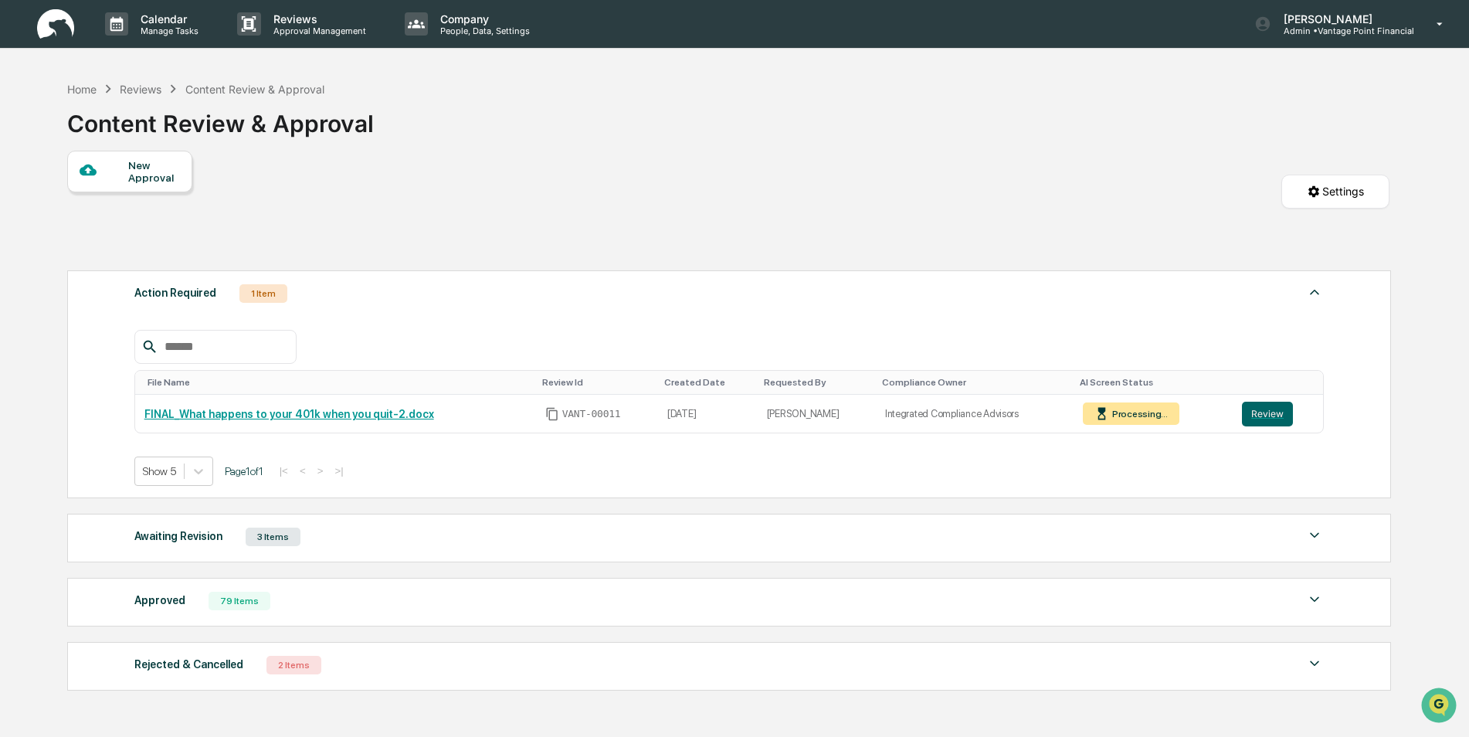
click at [136, 178] on div "New Approval" at bounding box center [154, 171] width 52 height 25
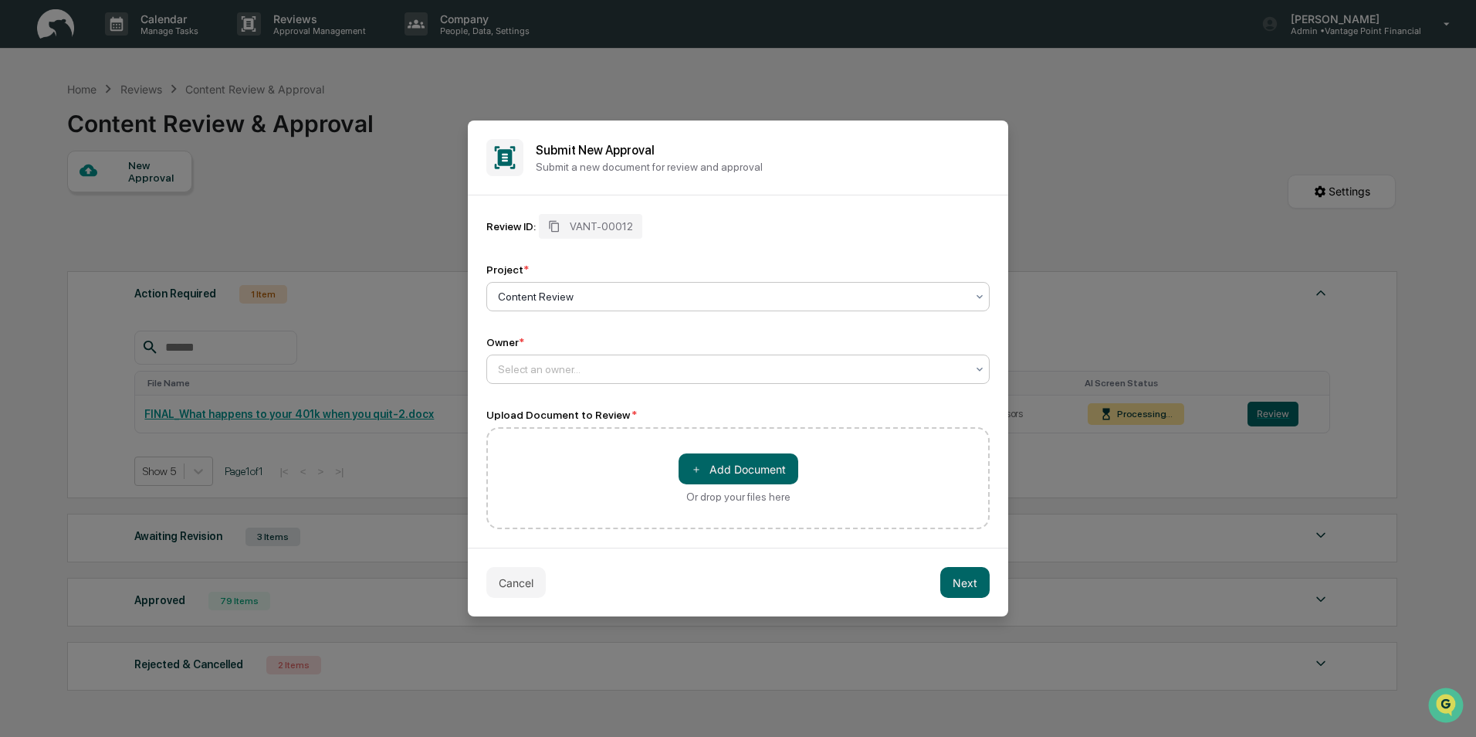
click at [564, 368] on div at bounding box center [732, 368] width 468 height 15
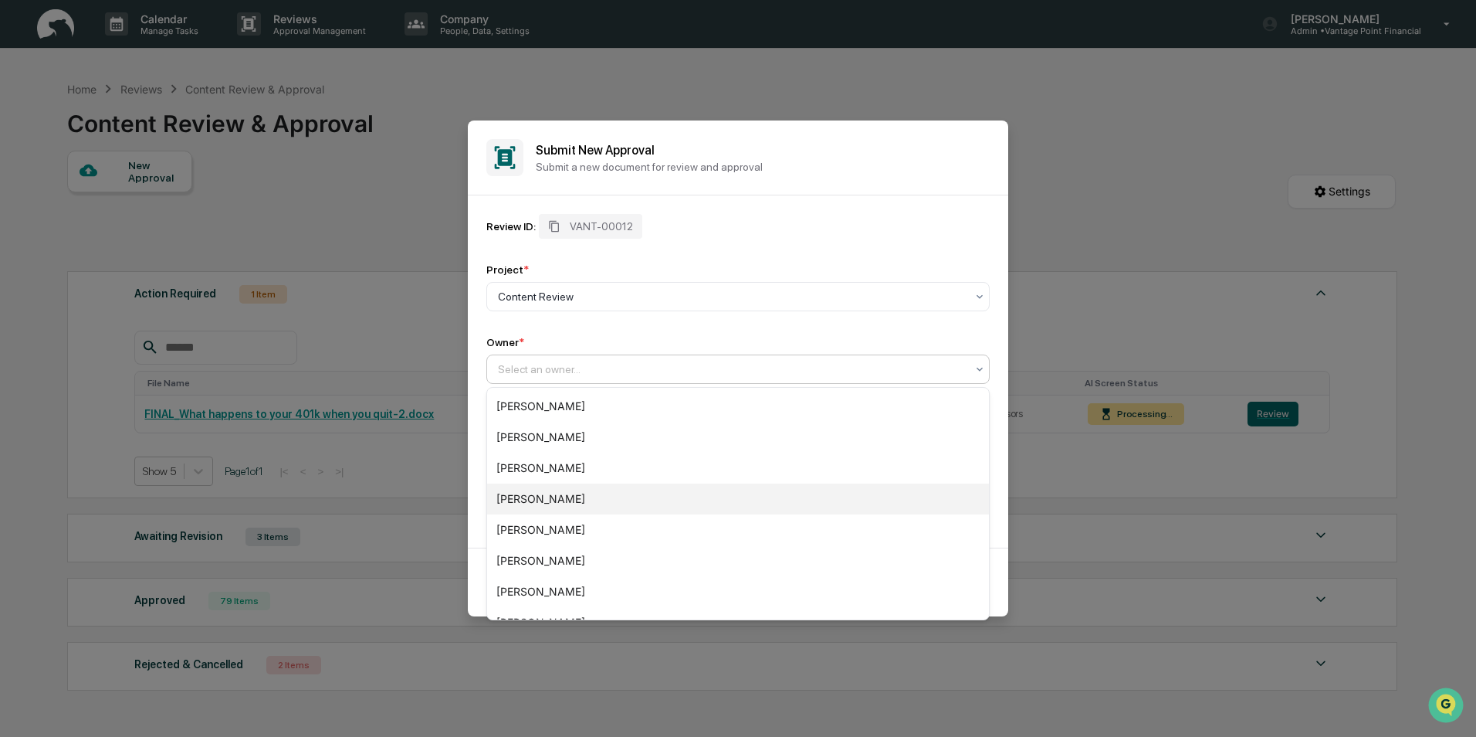
scroll to position [269, 0]
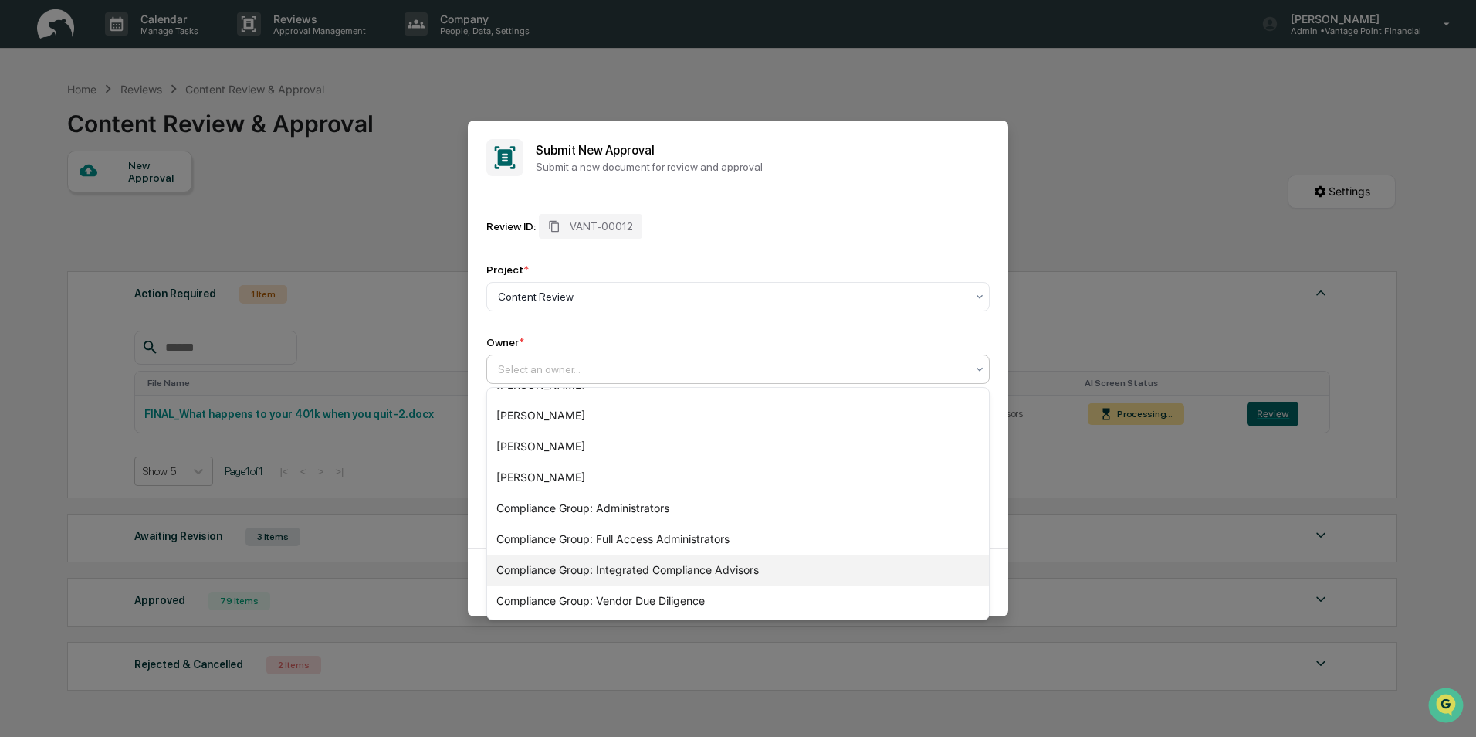
click at [581, 574] on div "Compliance Group: Integrated Compliance Advisors" at bounding box center [738, 569] width 502 height 31
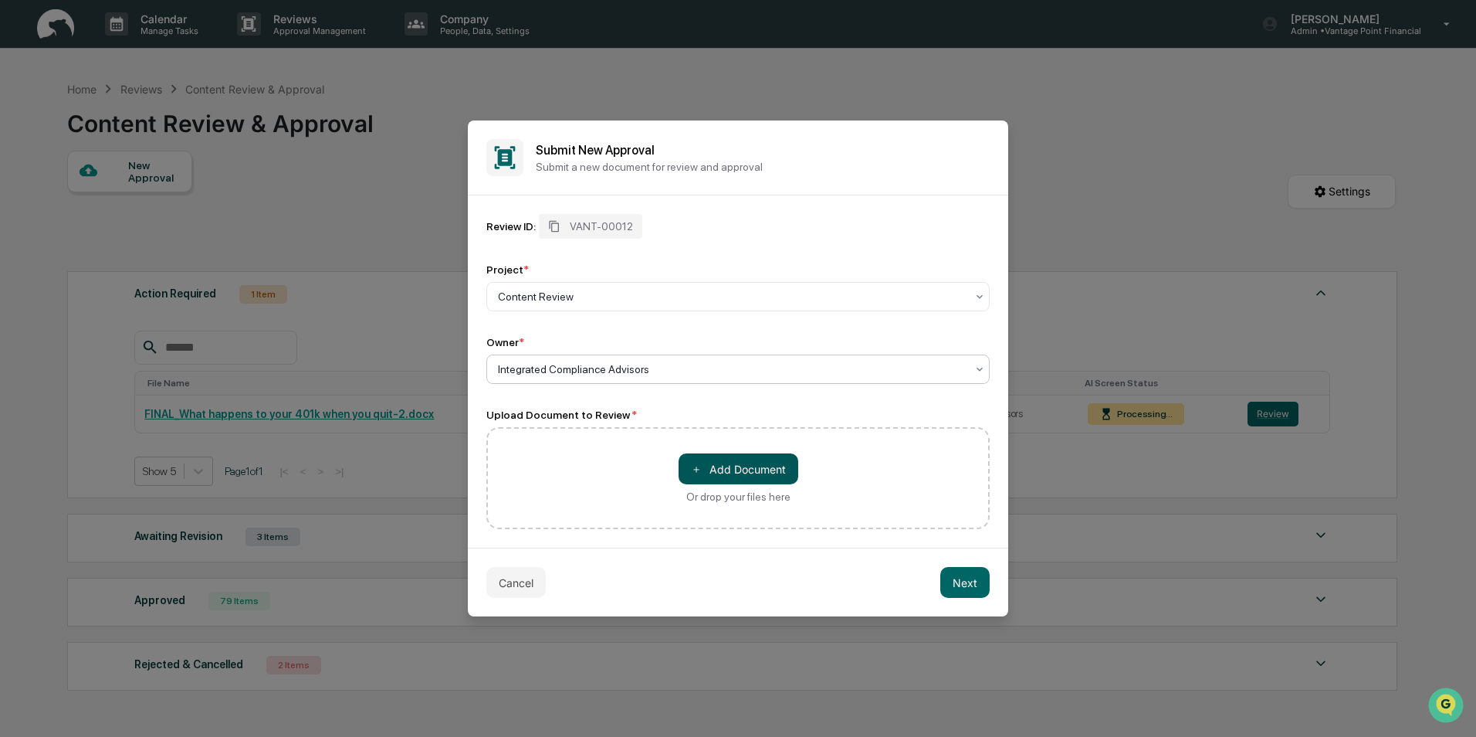
click at [722, 468] on button "＋ Add Document" at bounding box center [739, 468] width 120 height 31
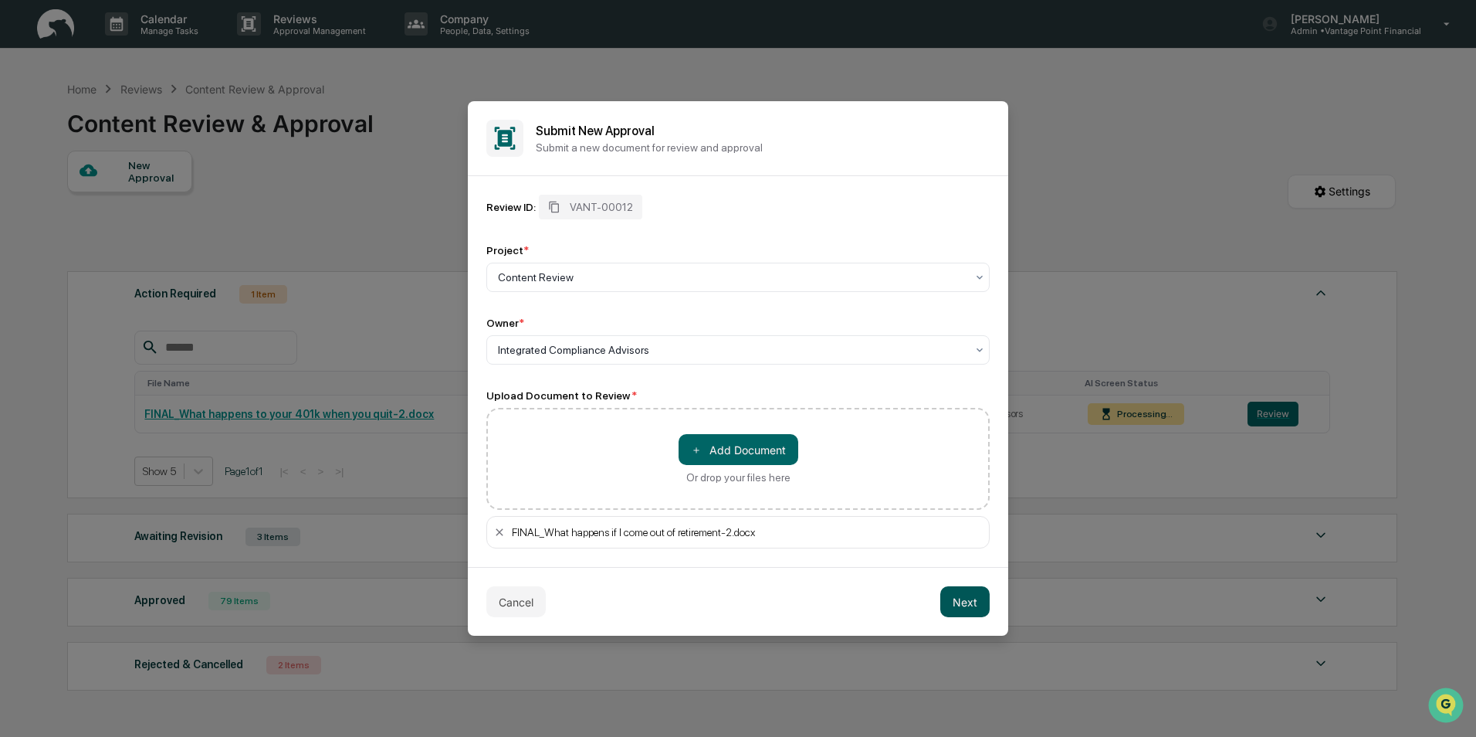
click at [963, 595] on button "Next" at bounding box center [964, 601] width 49 height 31
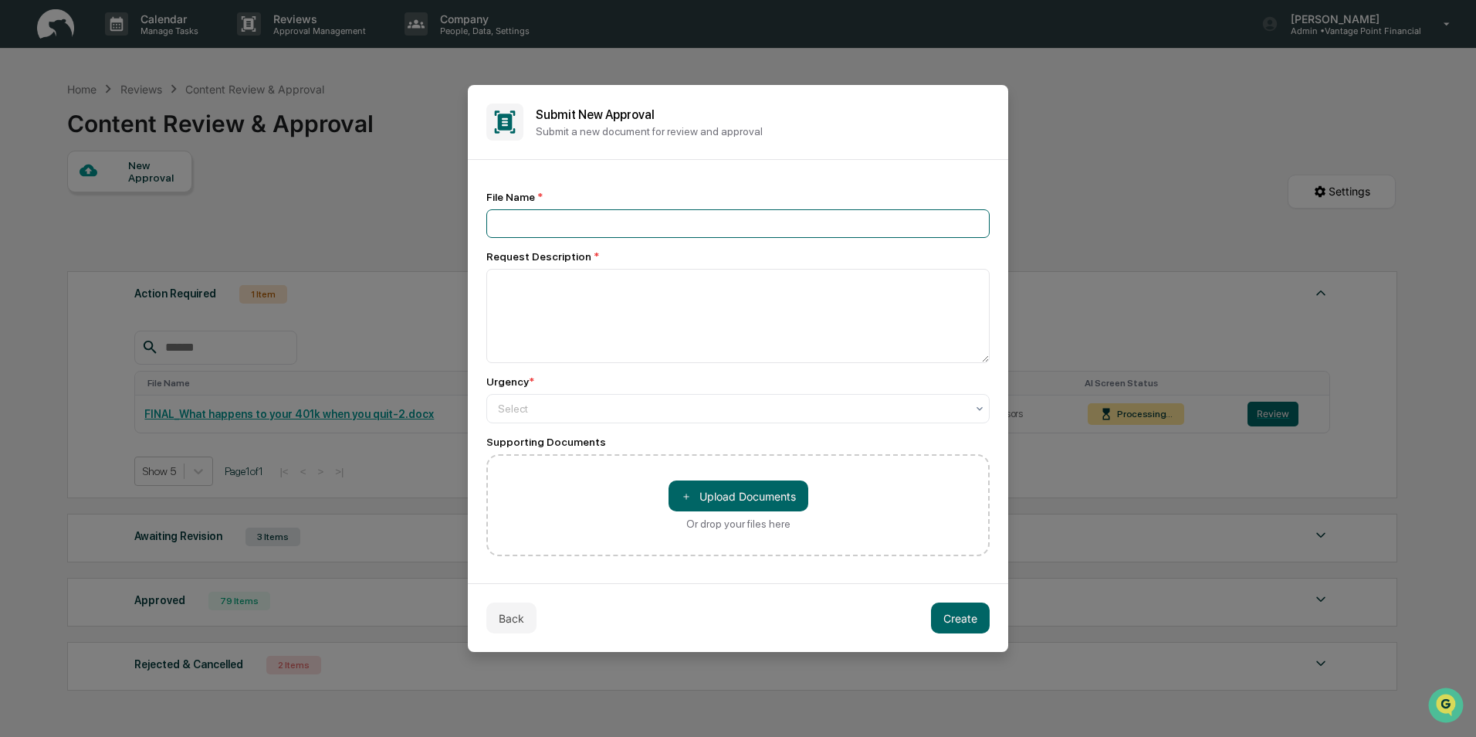
click at [560, 219] on input at bounding box center [737, 223] width 503 height 29
paste input "**********"
type input "**********"
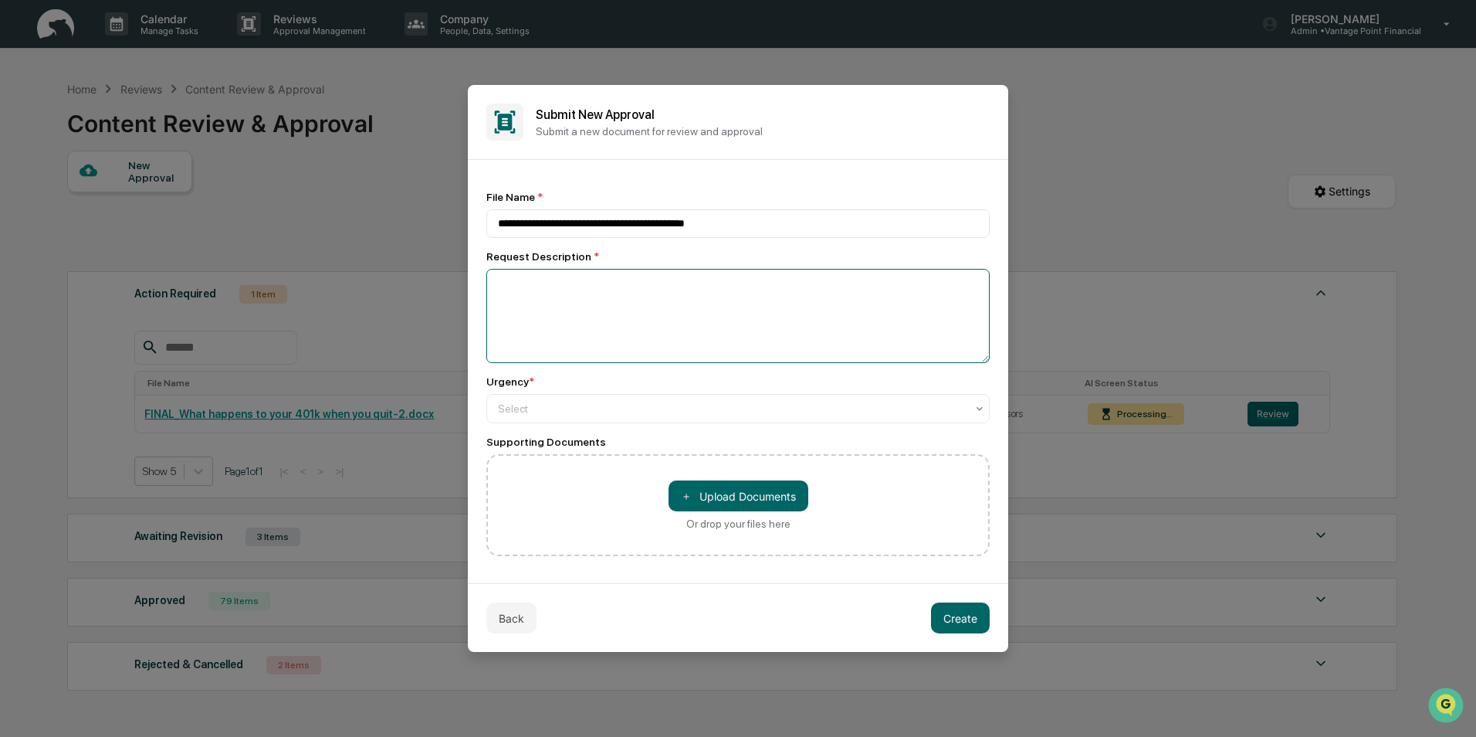
click at [517, 327] on textarea at bounding box center [737, 316] width 503 height 94
type textarea "**********"
click at [635, 405] on div at bounding box center [732, 408] width 468 height 15
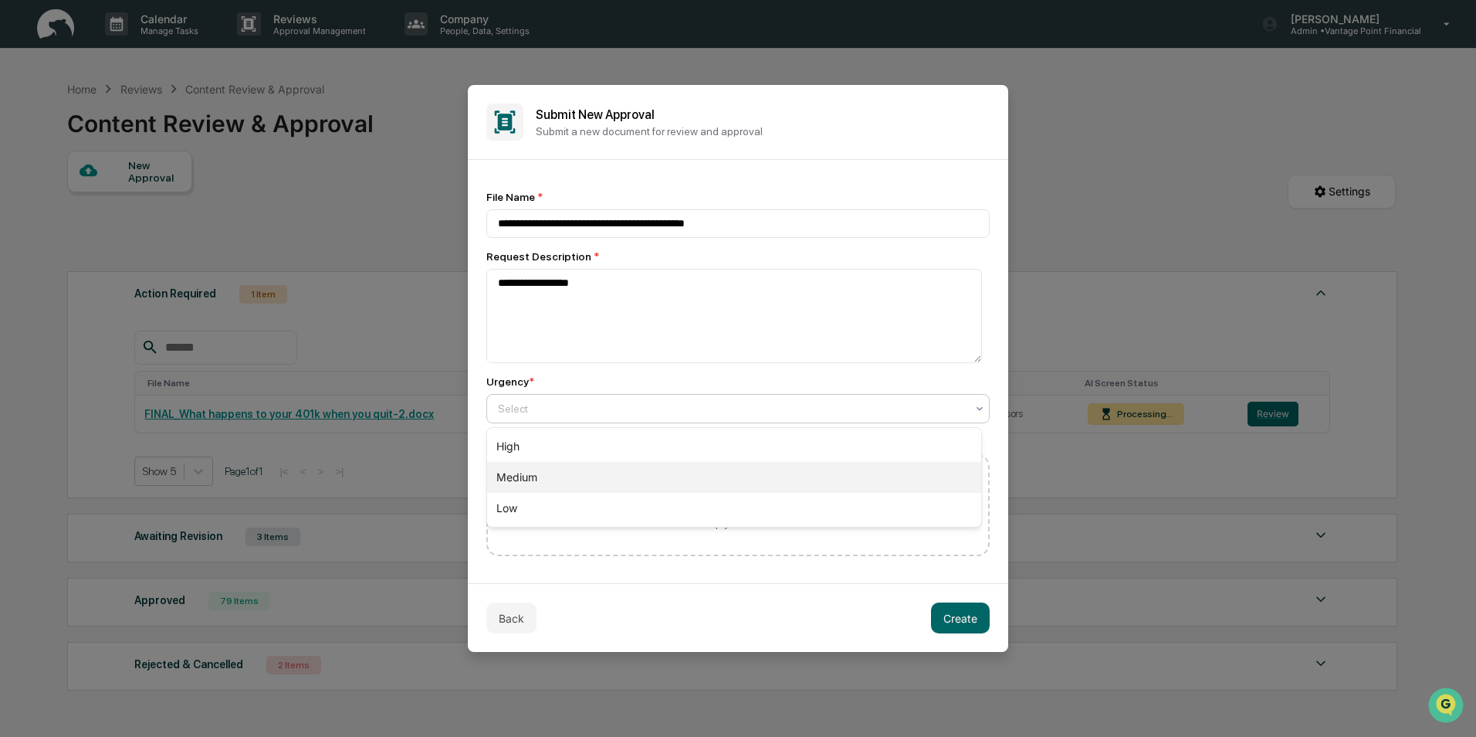
click at [587, 475] on div "Medium" at bounding box center [734, 477] width 494 height 31
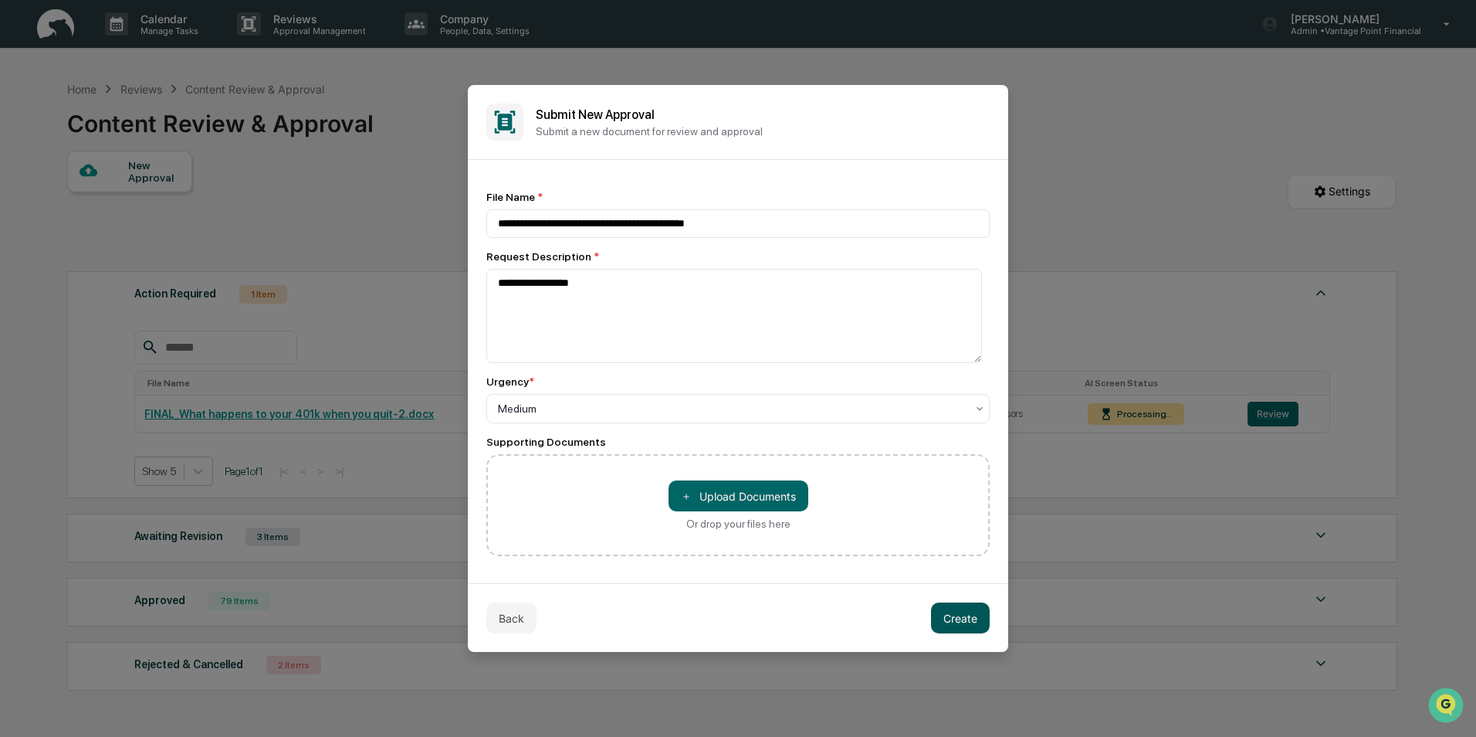
click at [970, 624] on button "Create" at bounding box center [960, 617] width 59 height 31
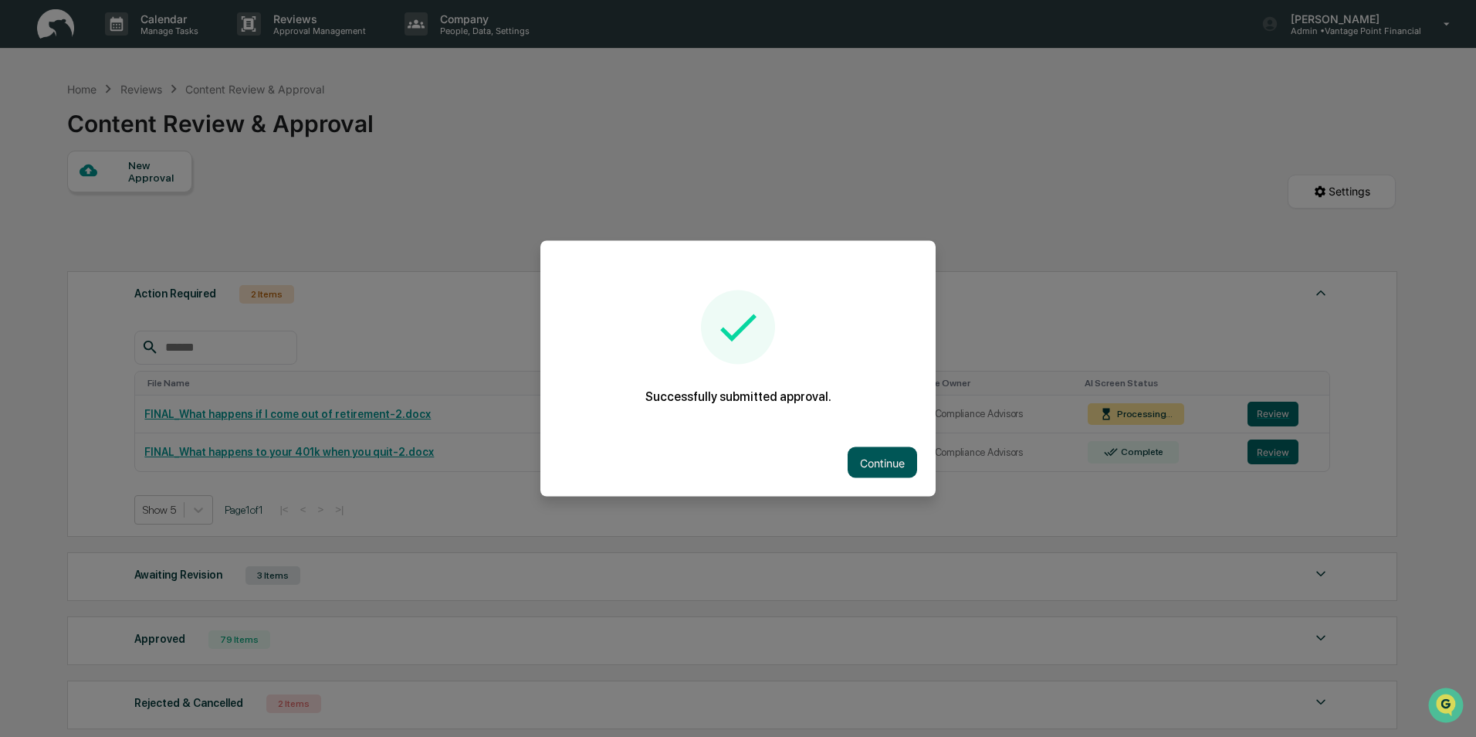
click at [894, 456] on button "Continue" at bounding box center [882, 462] width 69 height 31
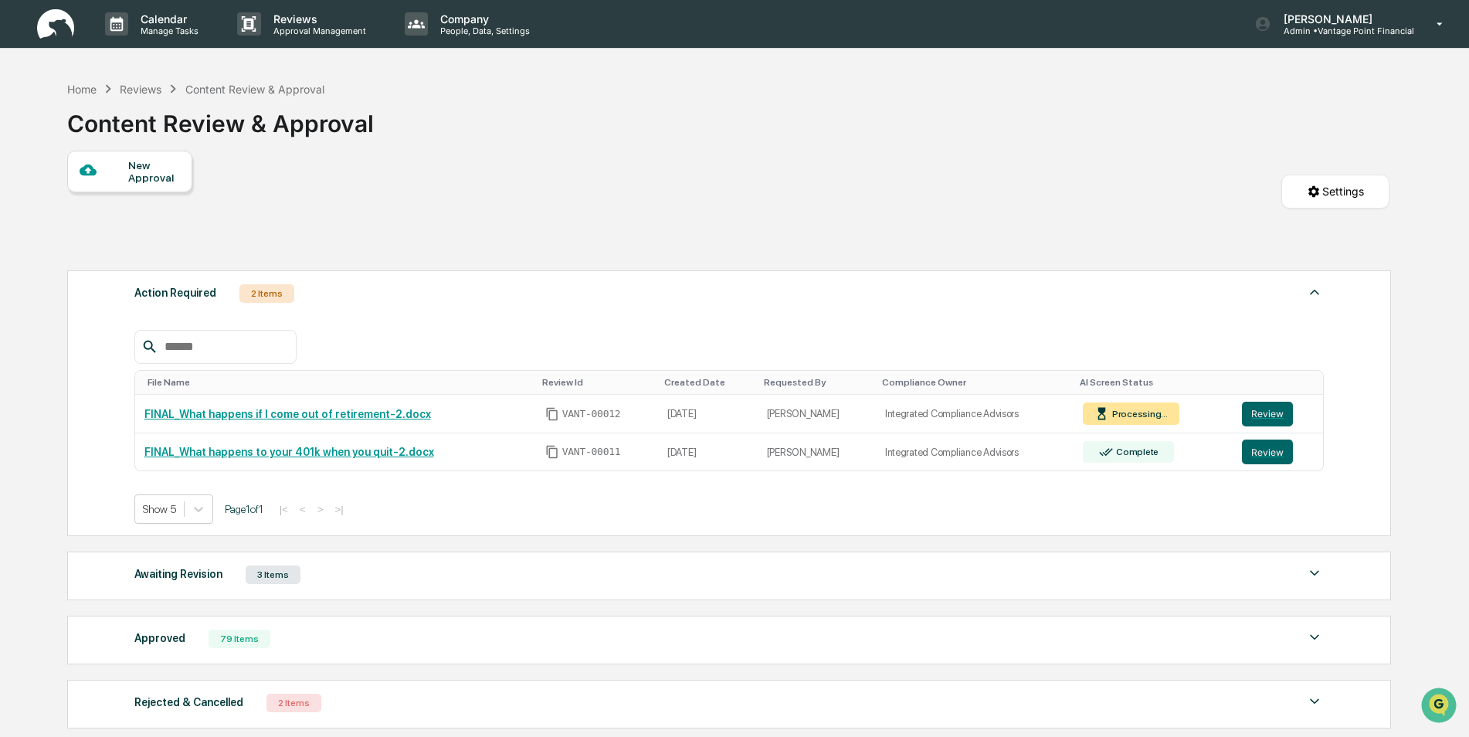
click at [113, 169] on div at bounding box center [104, 170] width 49 height 19
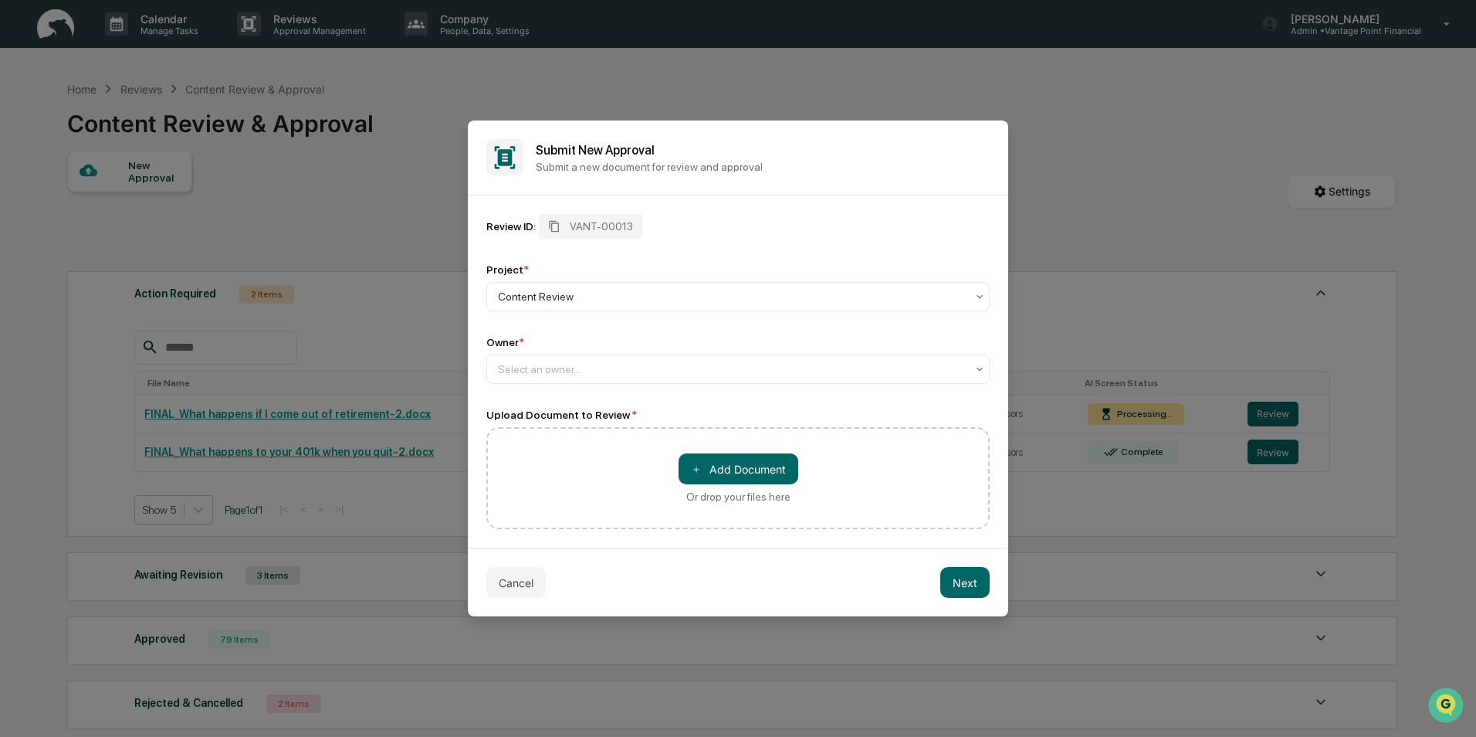
click at [578, 340] on div "Owner *" at bounding box center [737, 342] width 503 height 12
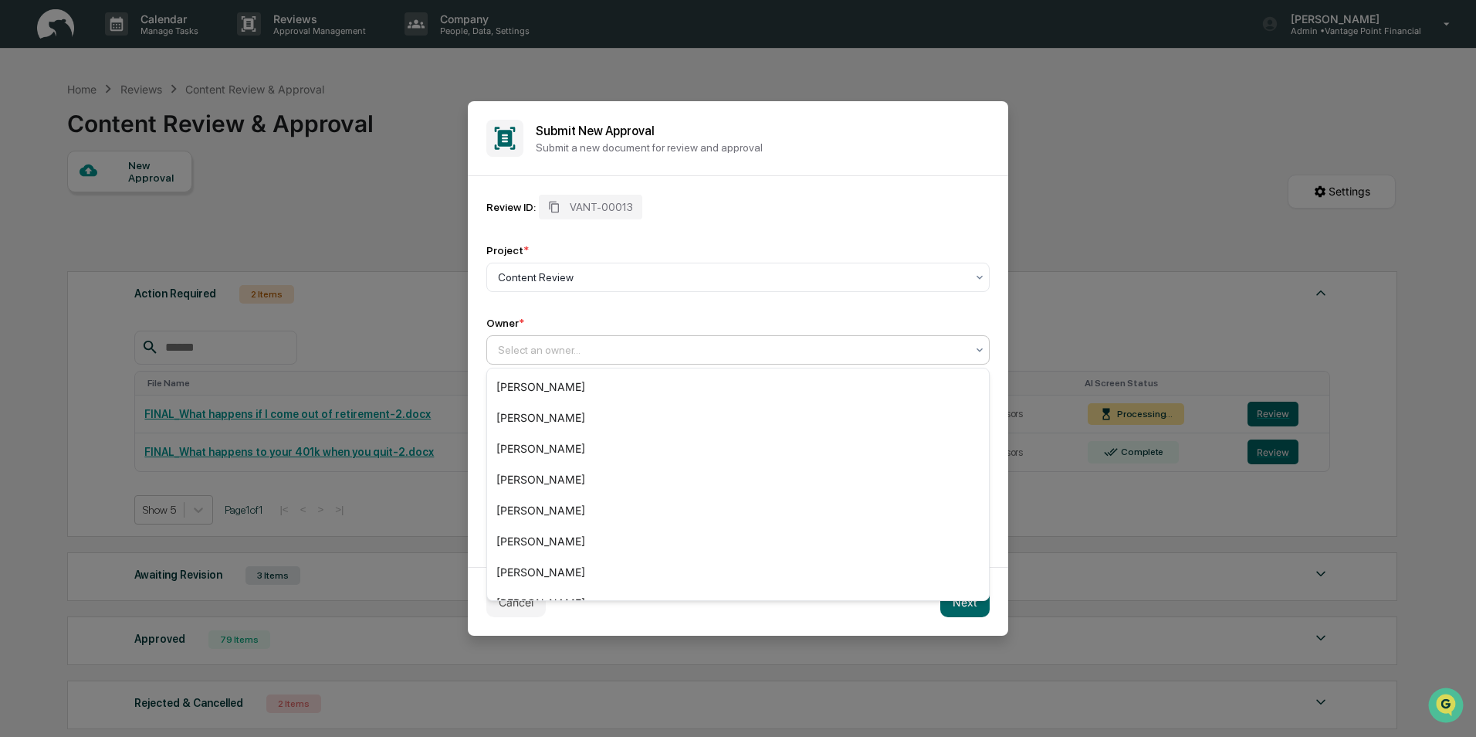
click at [545, 353] on div at bounding box center [732, 349] width 468 height 15
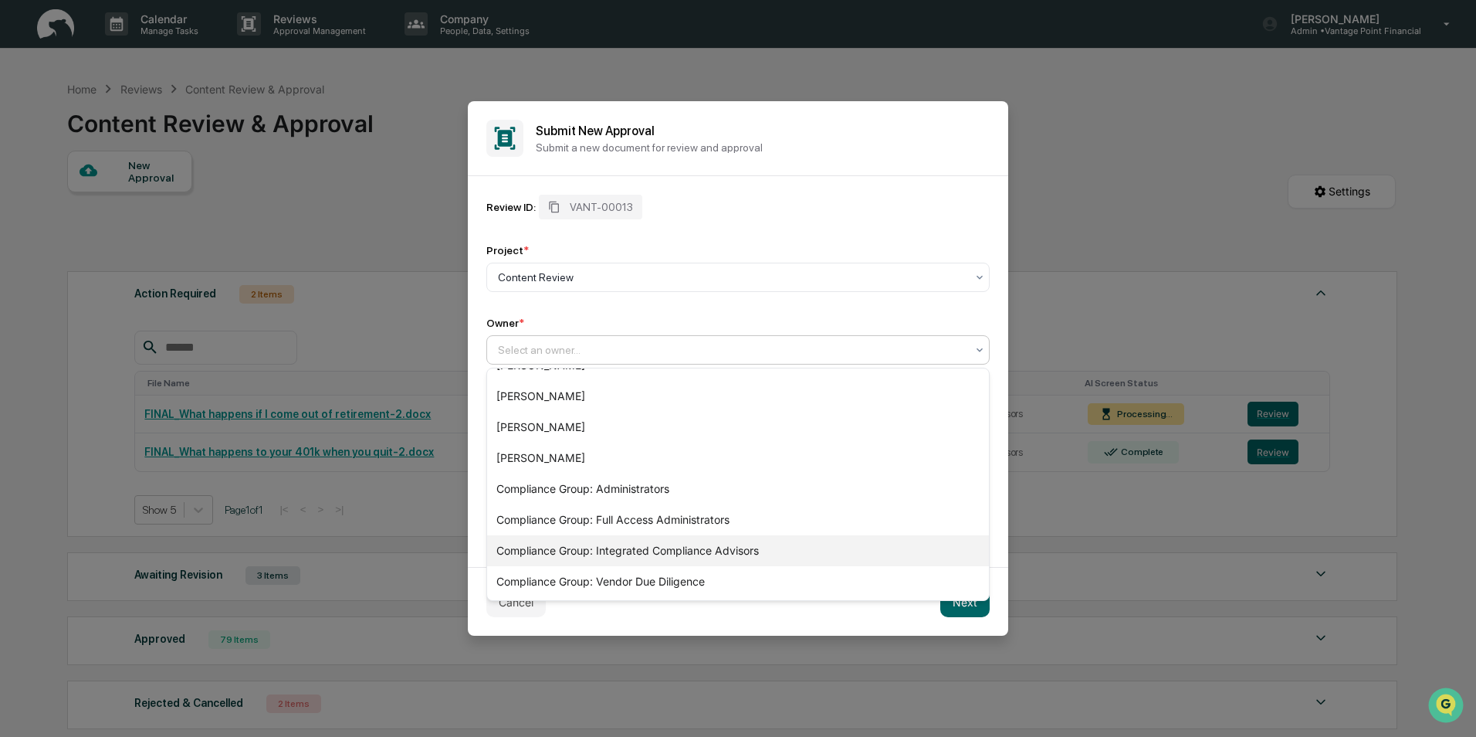
click at [575, 554] on div "Compliance Group: Integrated Compliance Advisors" at bounding box center [738, 550] width 502 height 31
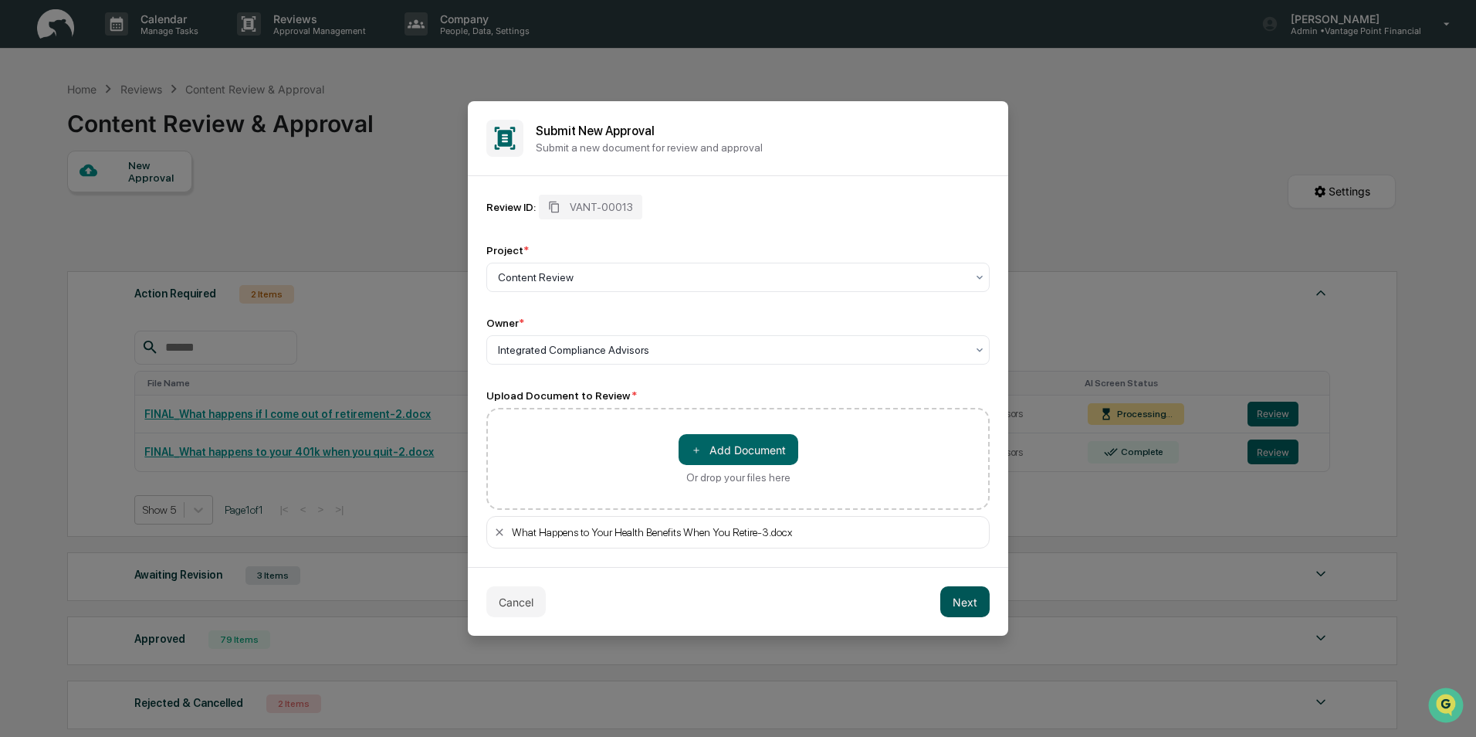
click at [960, 600] on button "Next" at bounding box center [964, 601] width 49 height 31
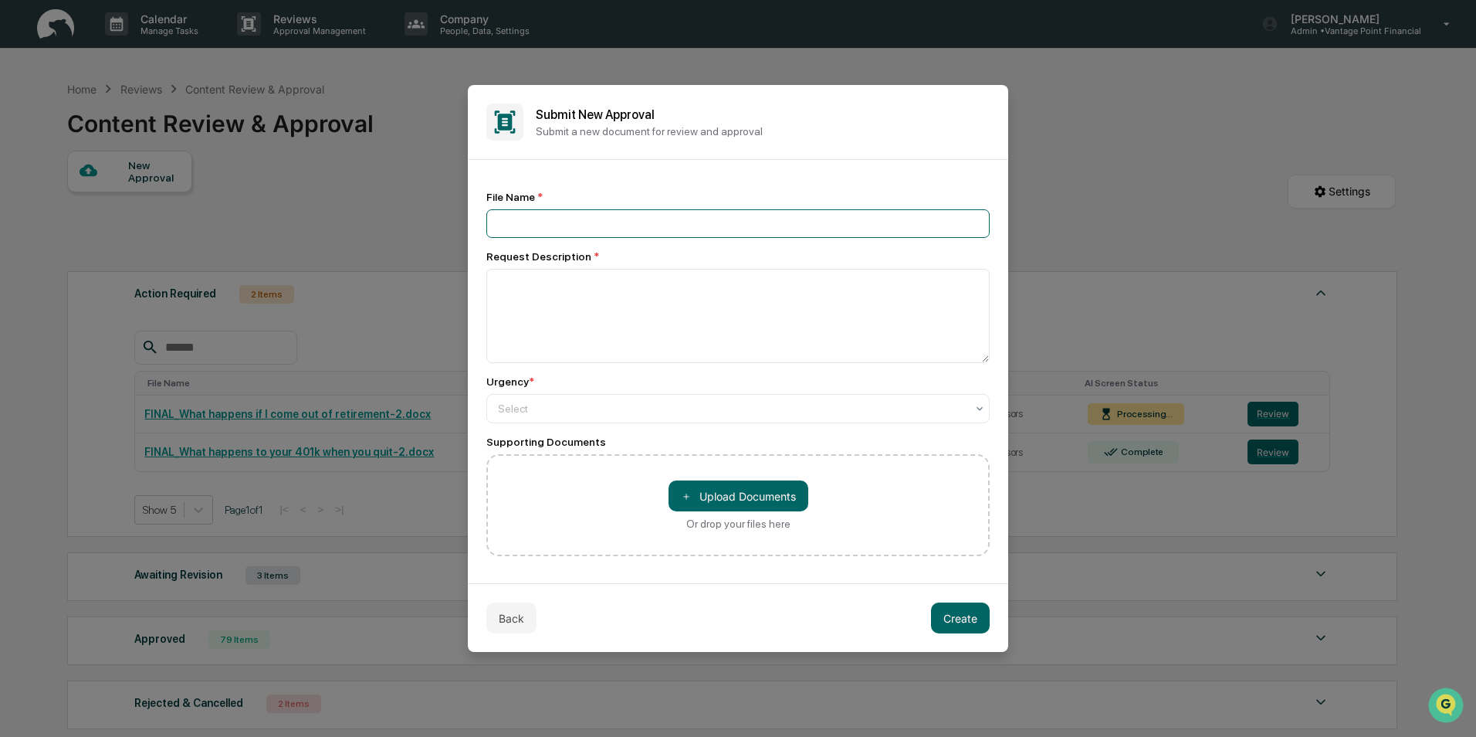
click at [585, 227] on input at bounding box center [737, 223] width 503 height 29
click at [520, 227] on input at bounding box center [737, 223] width 503 height 29
paste input "**********"
type input "**********"
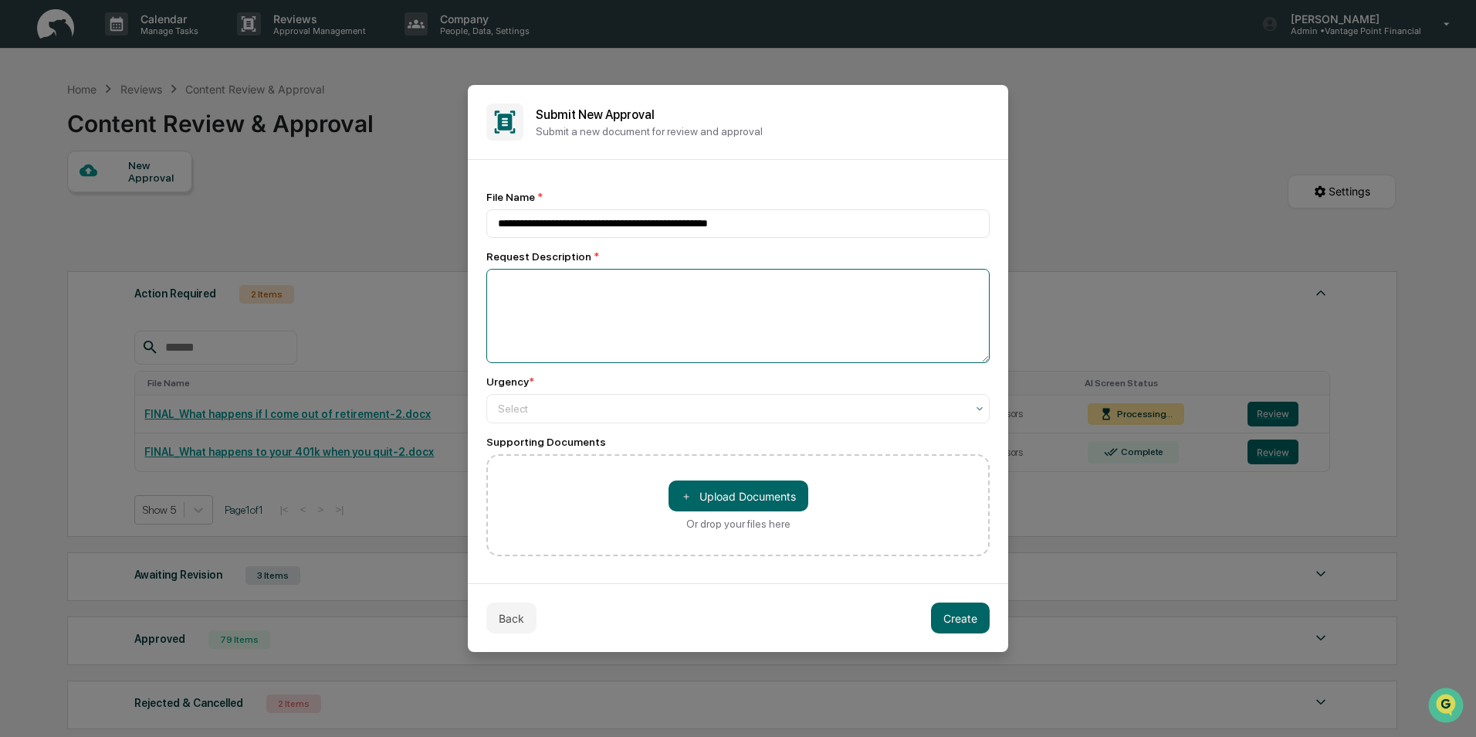
click at [512, 317] on textarea at bounding box center [737, 316] width 503 height 94
type textarea "**********"
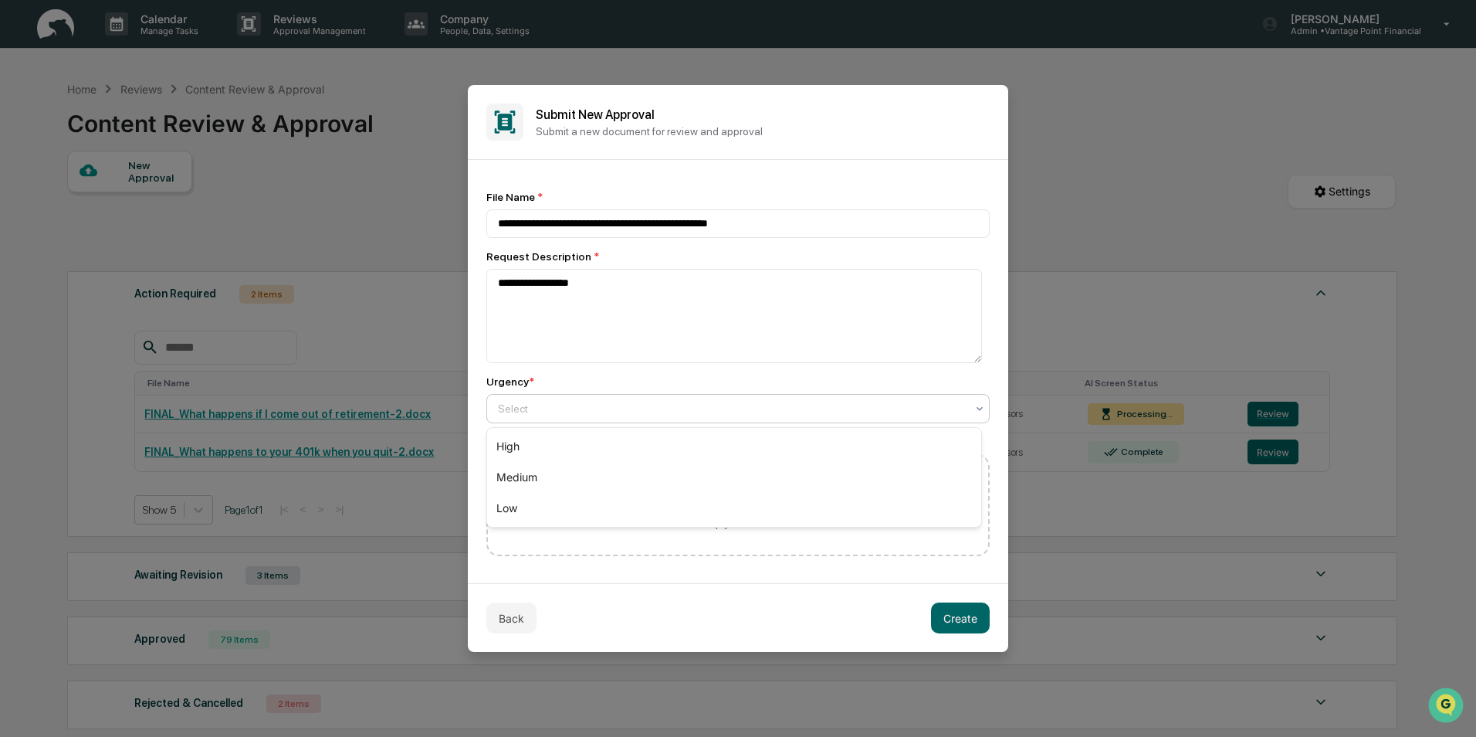
click at [545, 415] on div at bounding box center [732, 408] width 468 height 15
click at [532, 471] on div "Medium" at bounding box center [734, 477] width 494 height 31
click at [963, 618] on button "Create" at bounding box center [960, 617] width 59 height 31
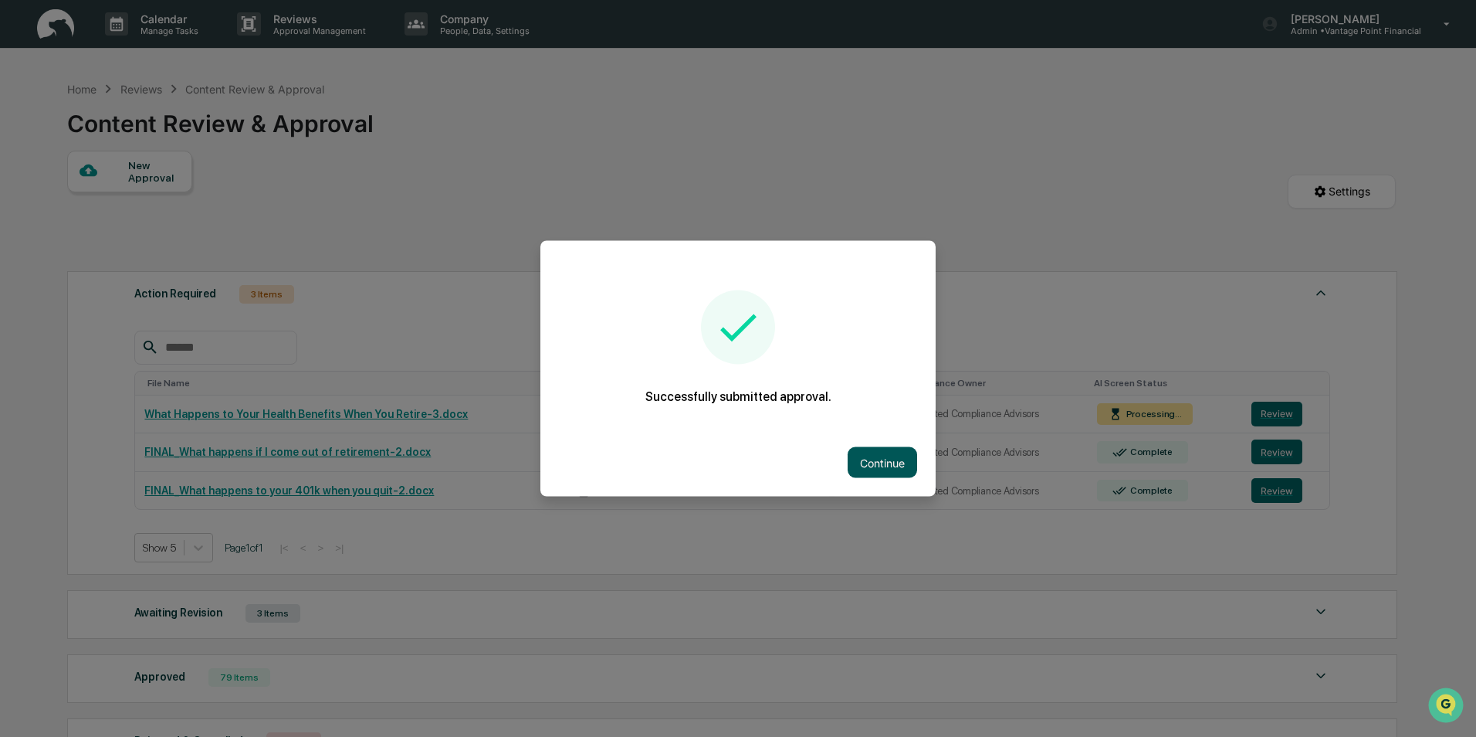
click at [893, 465] on button "Continue" at bounding box center [882, 462] width 69 height 31
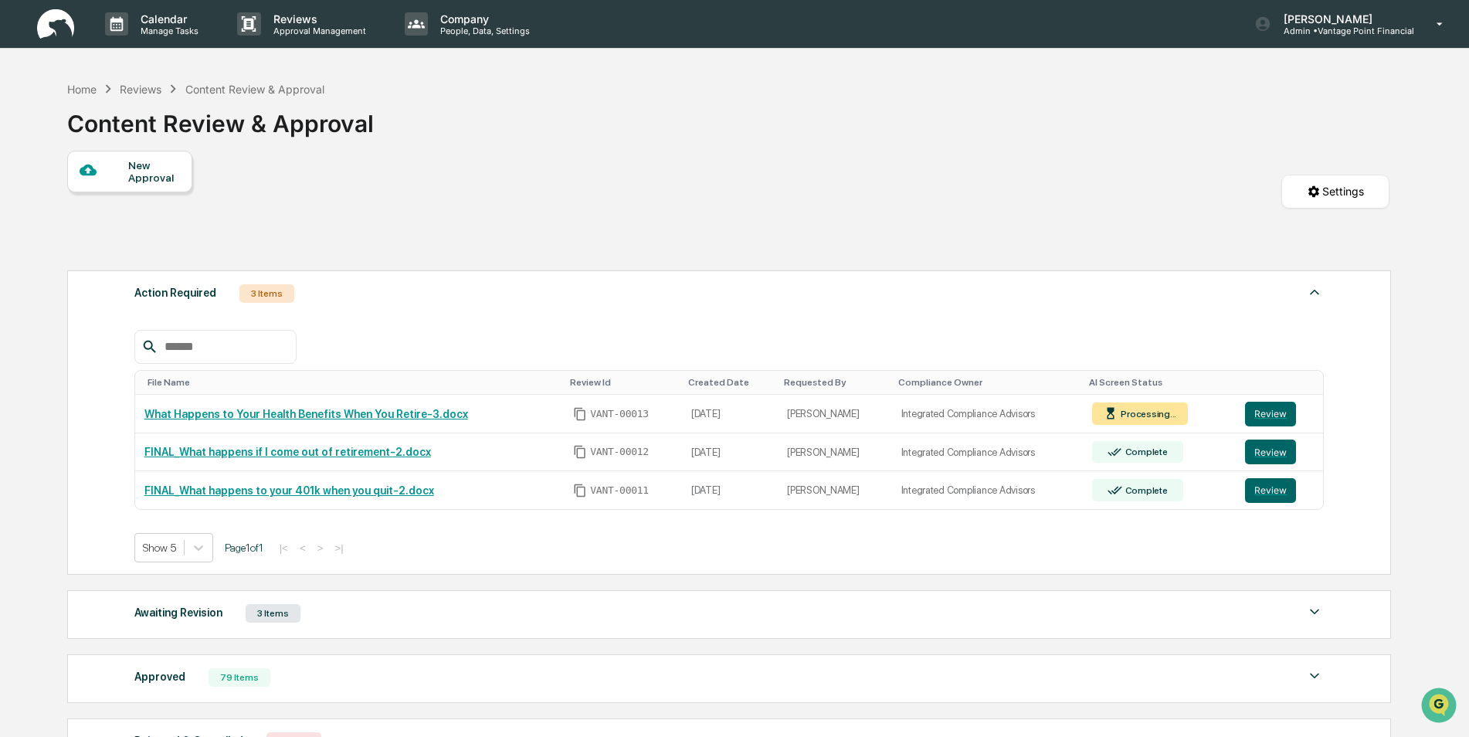
click at [134, 163] on div "New Approval" at bounding box center [154, 171] width 52 height 25
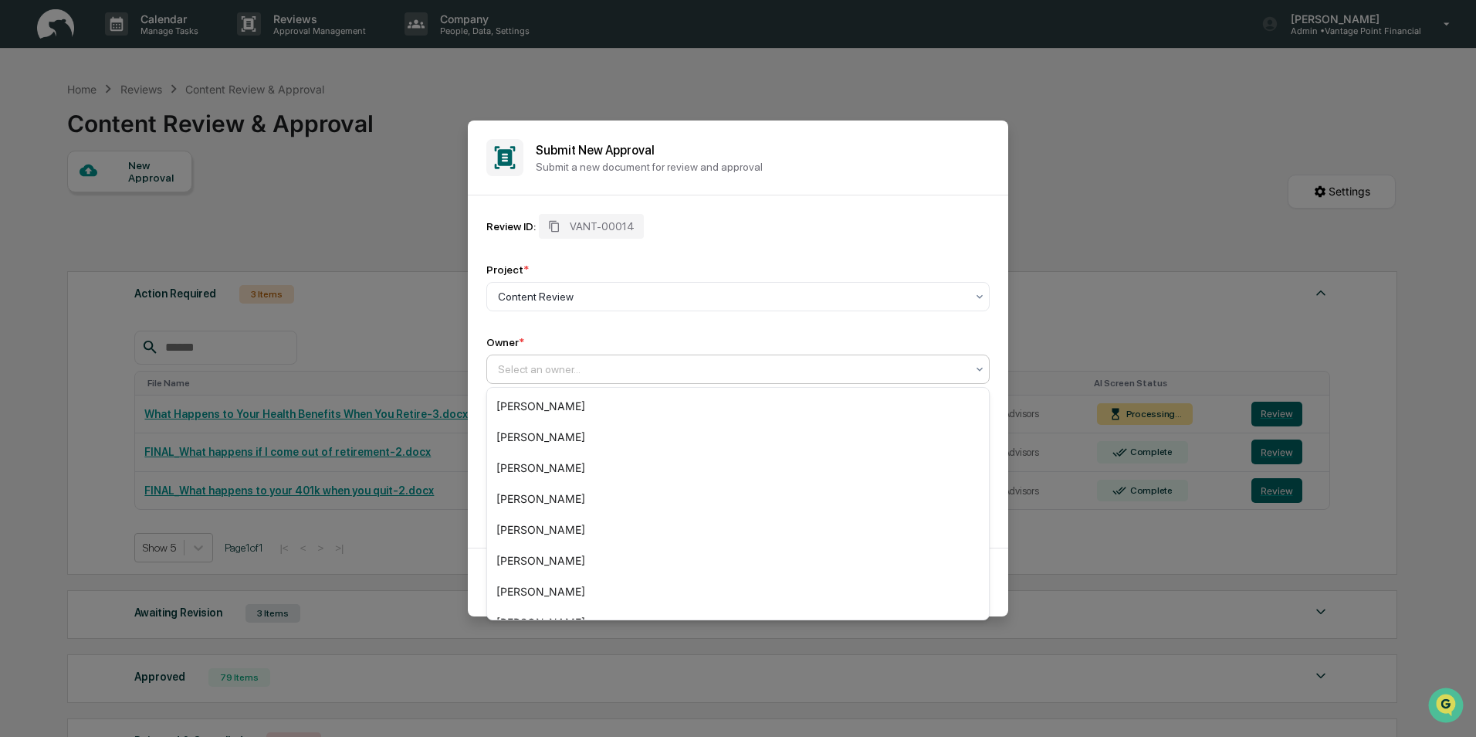
click at [565, 369] on div at bounding box center [732, 368] width 468 height 15
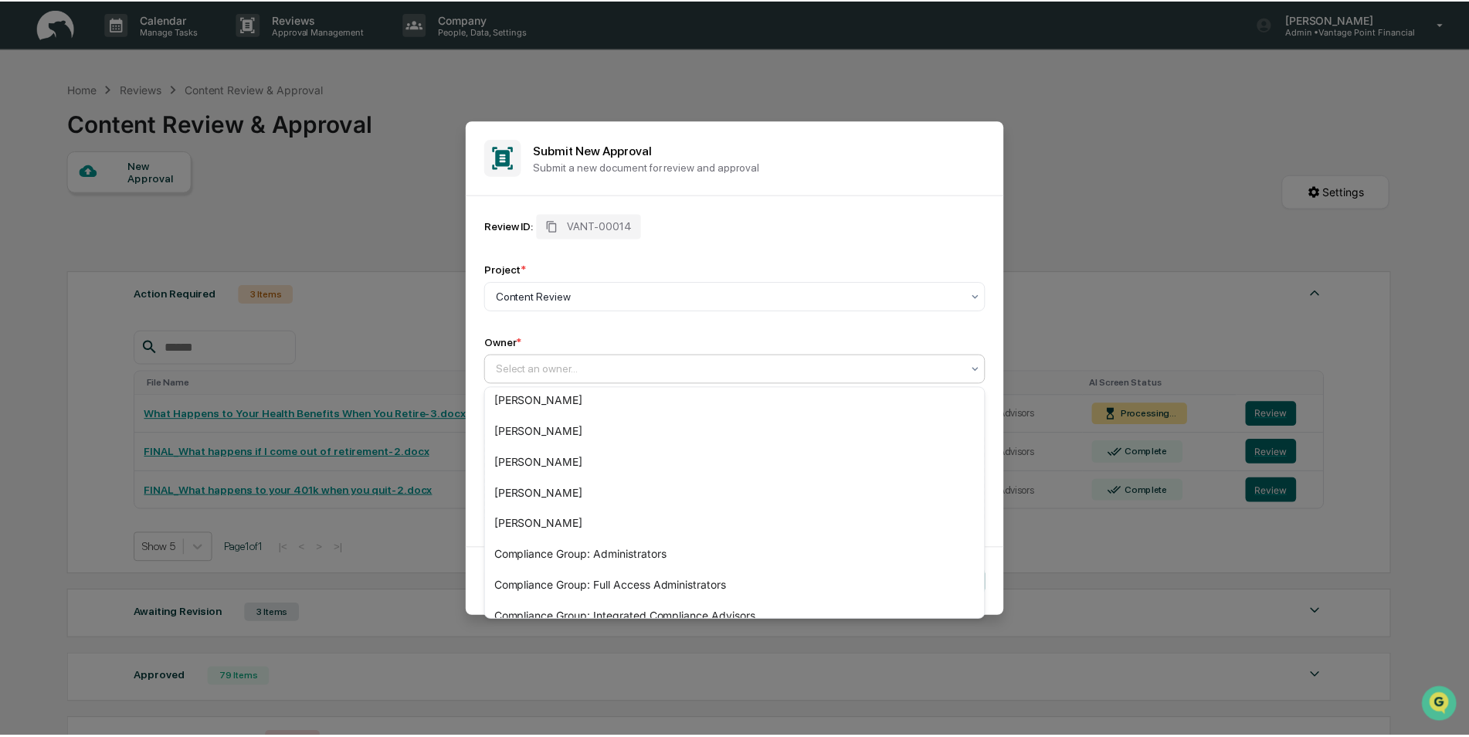
scroll to position [232, 0]
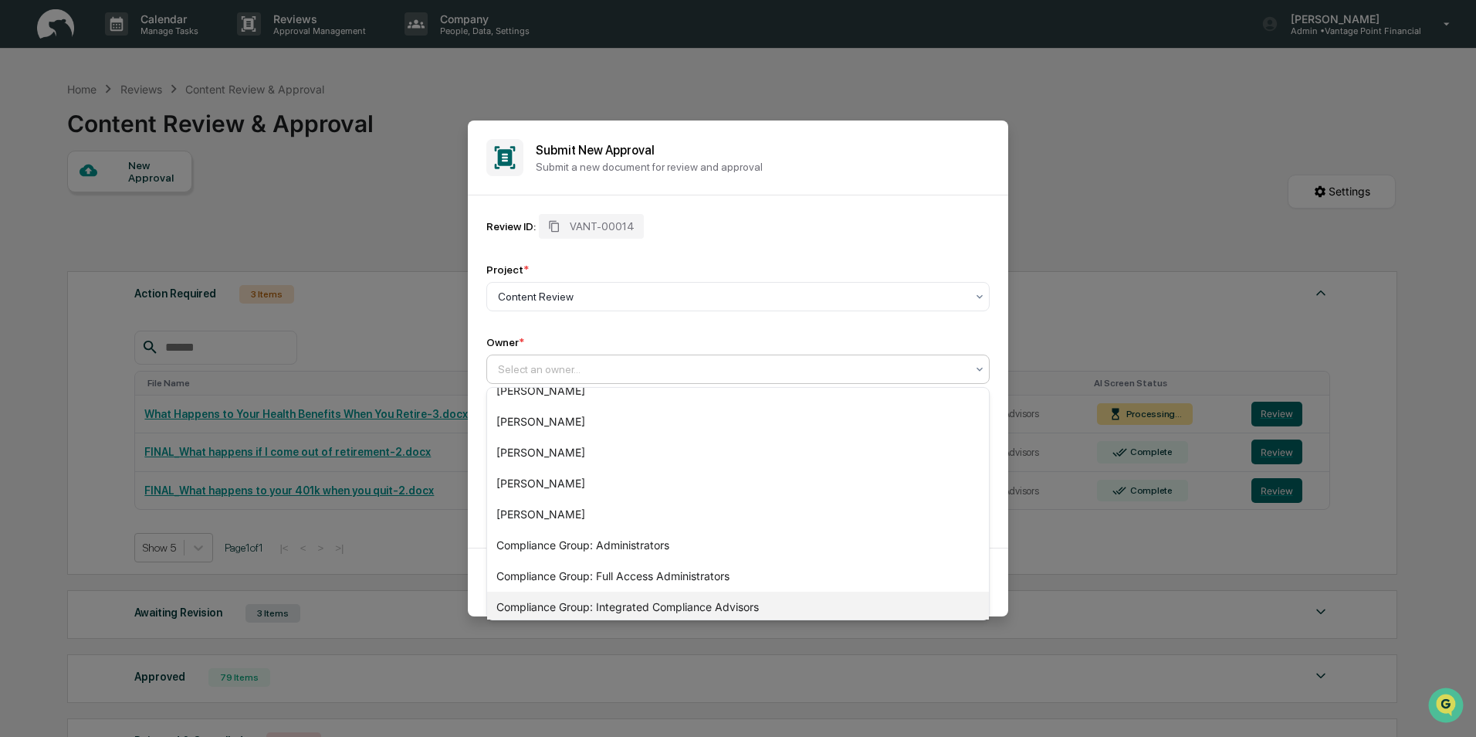
click at [582, 600] on div "Compliance Group: Integrated Compliance Advisors" at bounding box center [738, 606] width 502 height 31
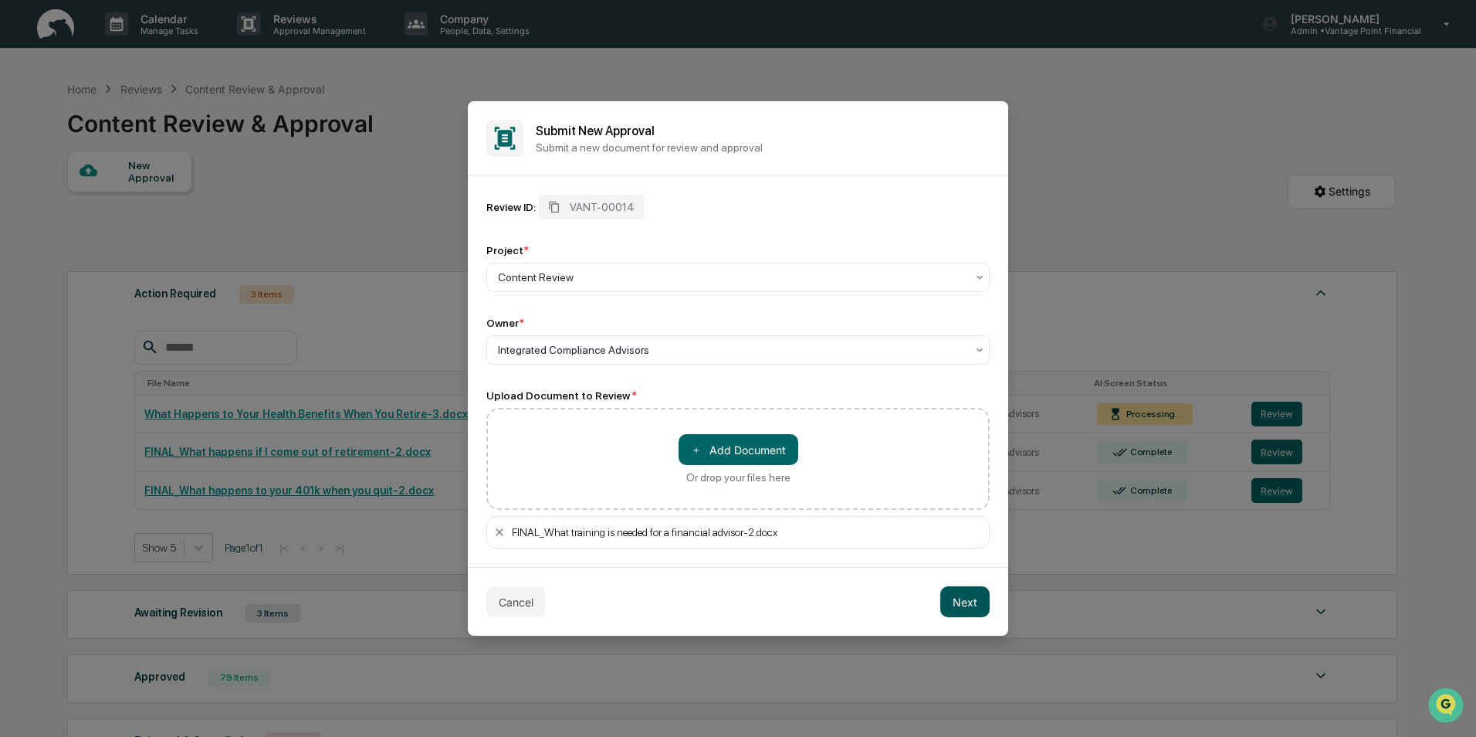
click at [969, 605] on button "Next" at bounding box center [964, 601] width 49 height 31
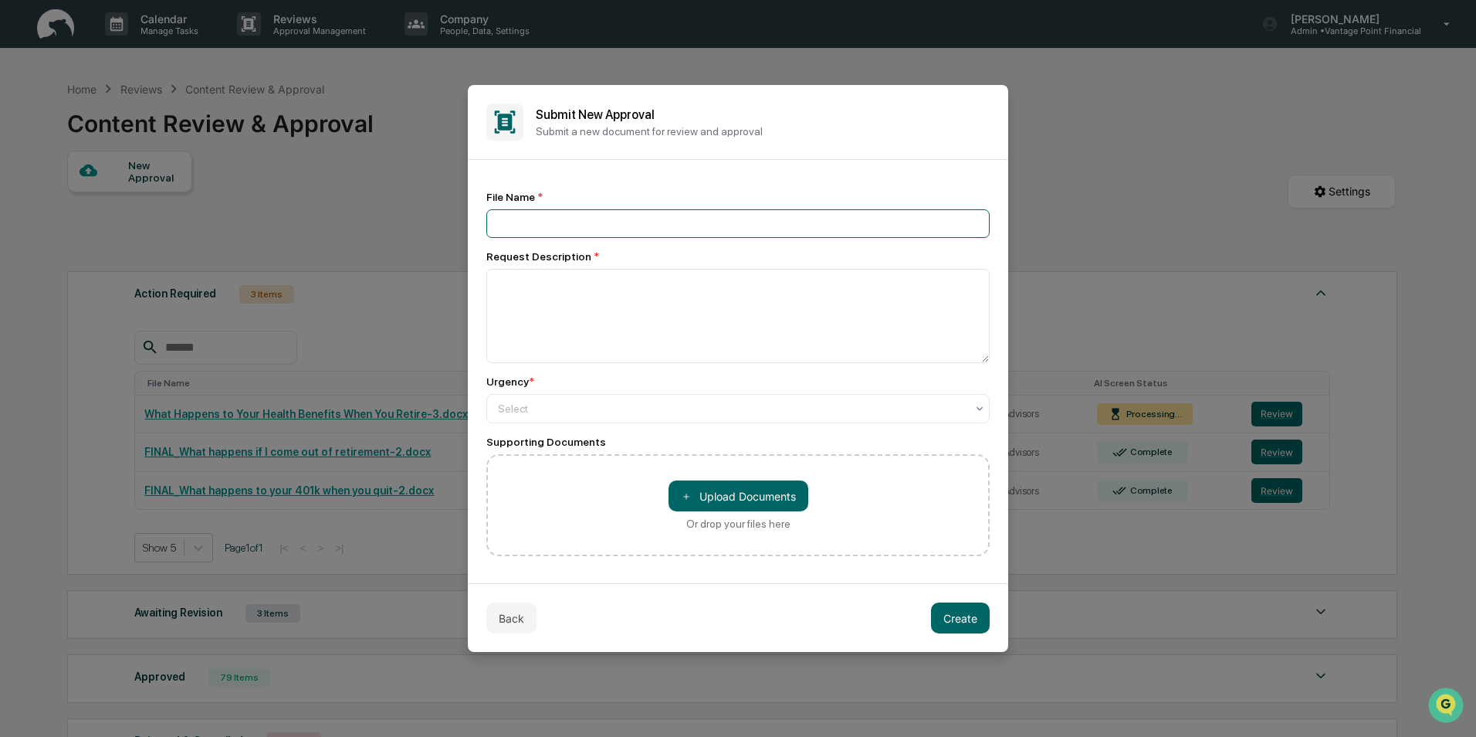
click at [588, 232] on input at bounding box center [737, 223] width 503 height 29
click at [616, 222] on input at bounding box center [737, 223] width 503 height 29
paste input "**********"
type input "**********"
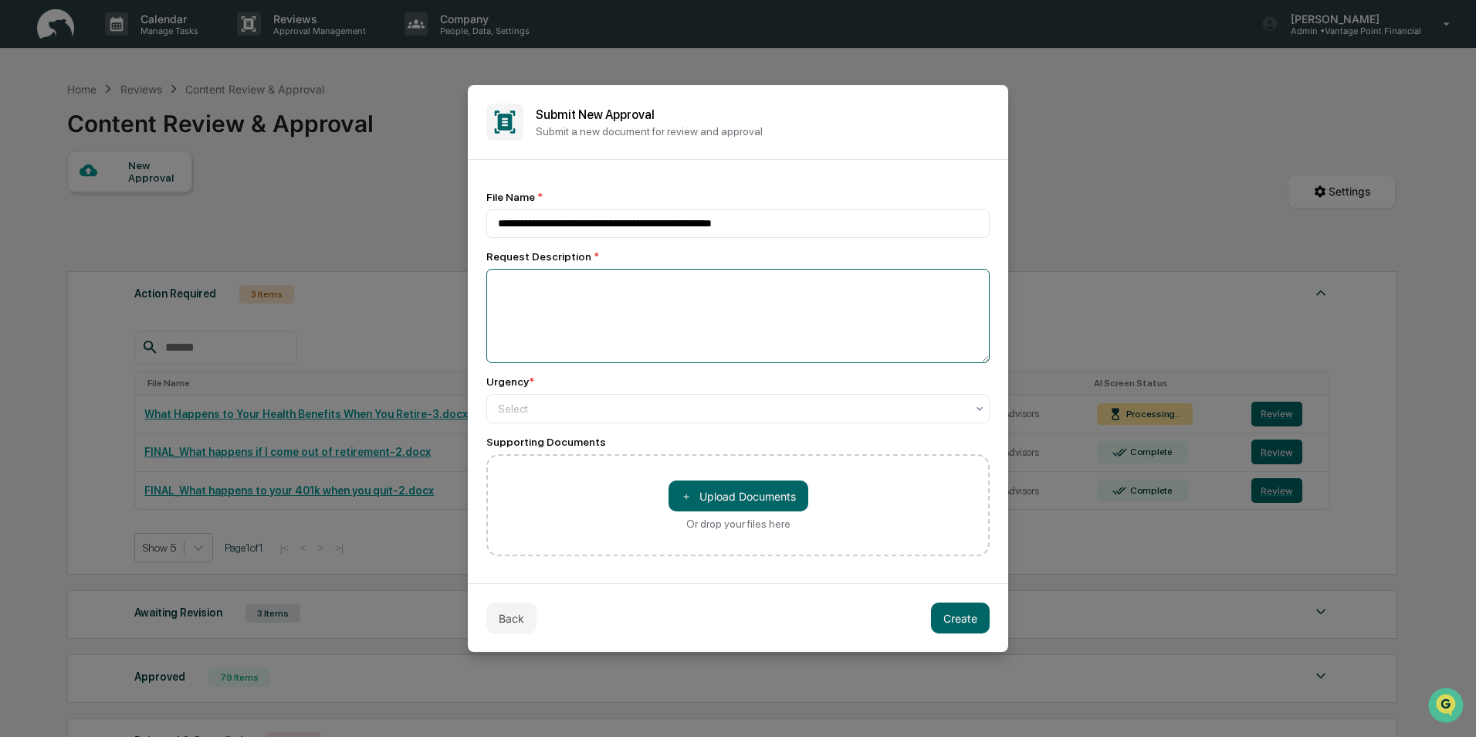
click at [840, 338] on textarea at bounding box center [737, 316] width 503 height 94
type textarea "**********"
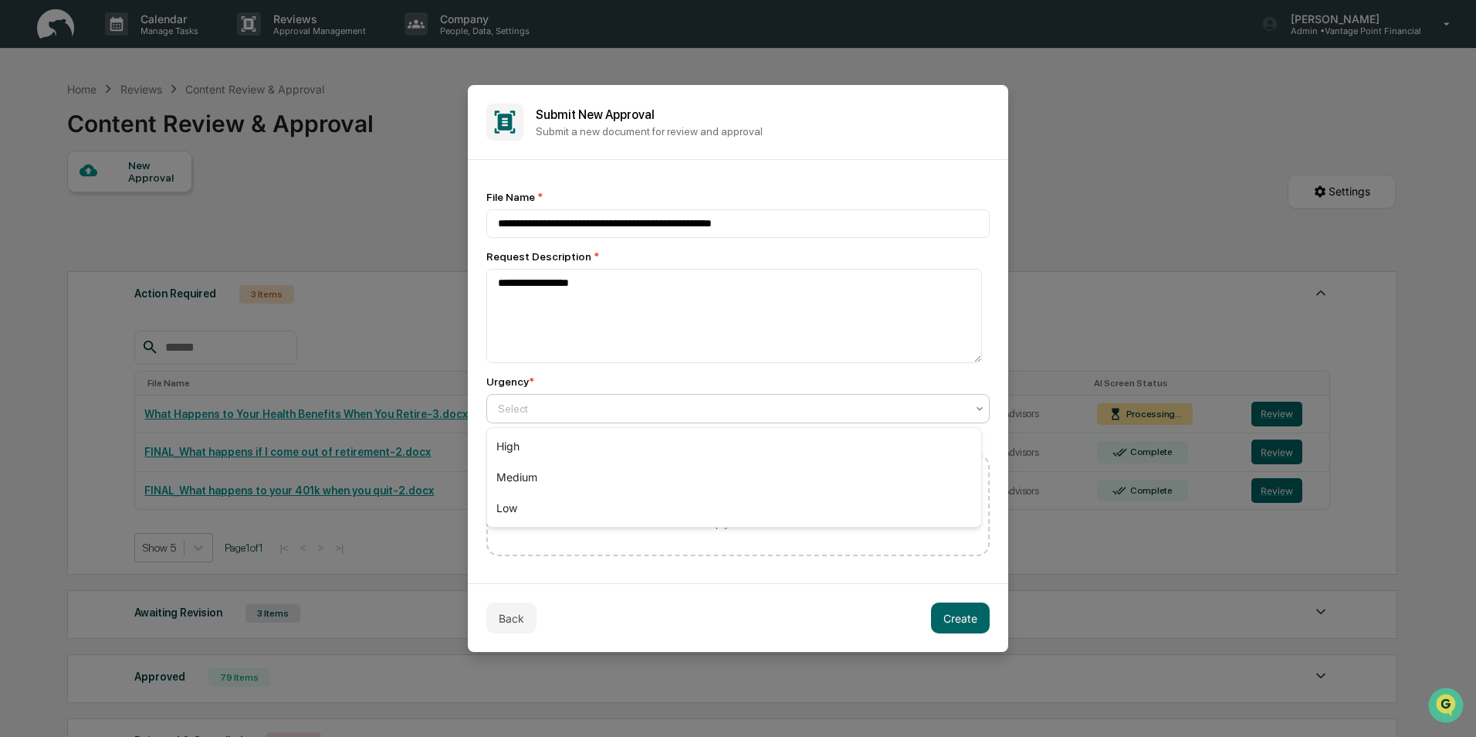
click at [547, 400] on div "Select" at bounding box center [731, 409] width 483 height 22
click at [527, 477] on div "Medium" at bounding box center [734, 477] width 494 height 31
click at [963, 620] on button "Create" at bounding box center [960, 617] width 59 height 31
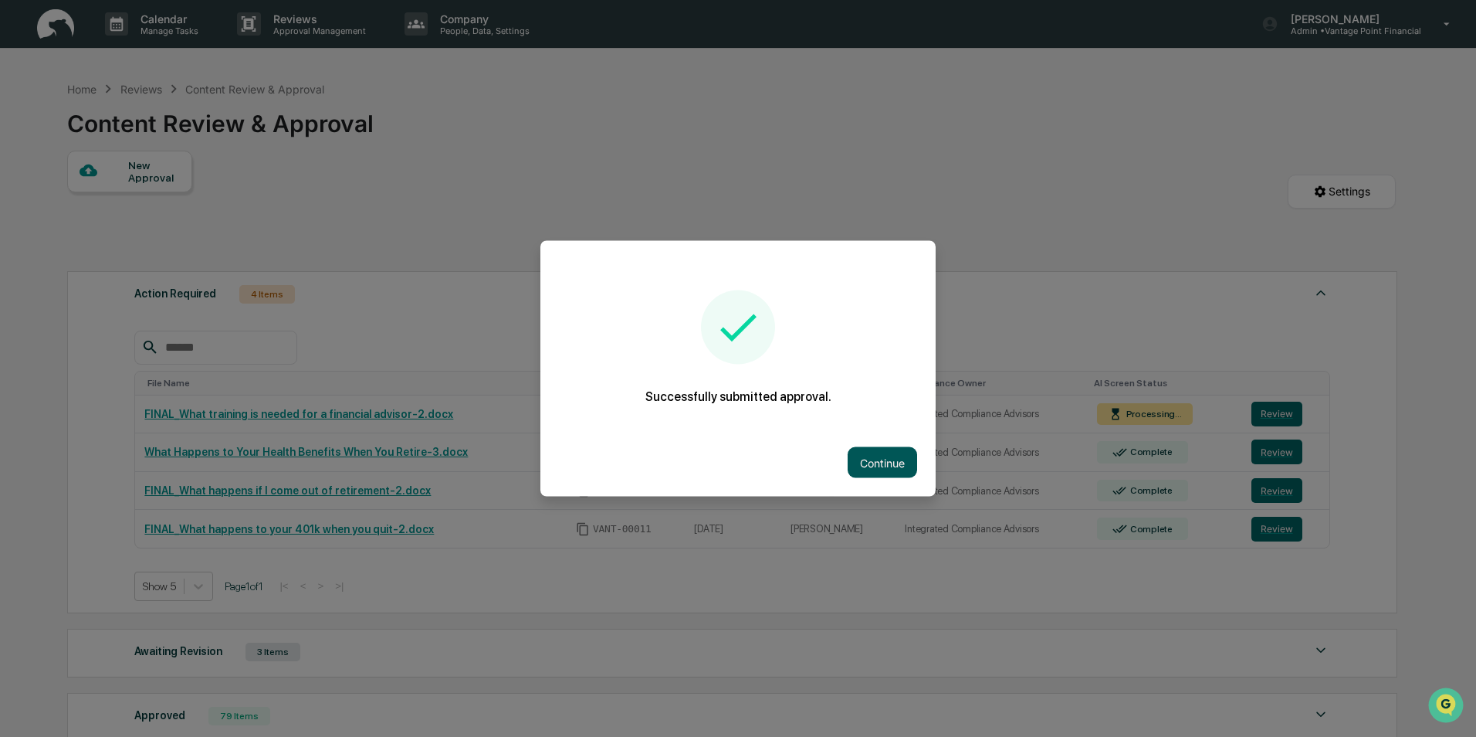
click at [899, 462] on button "Continue" at bounding box center [882, 462] width 69 height 31
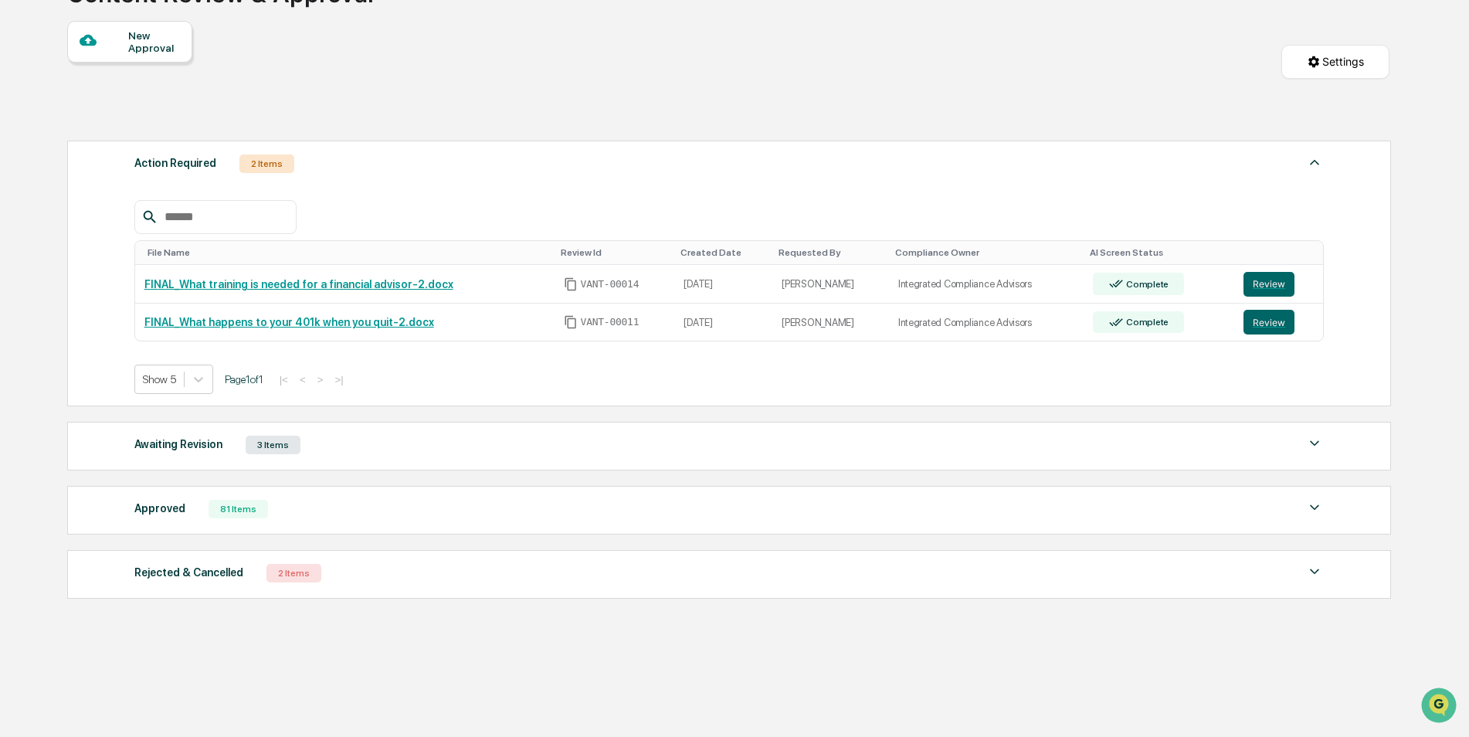
scroll to position [132, 0]
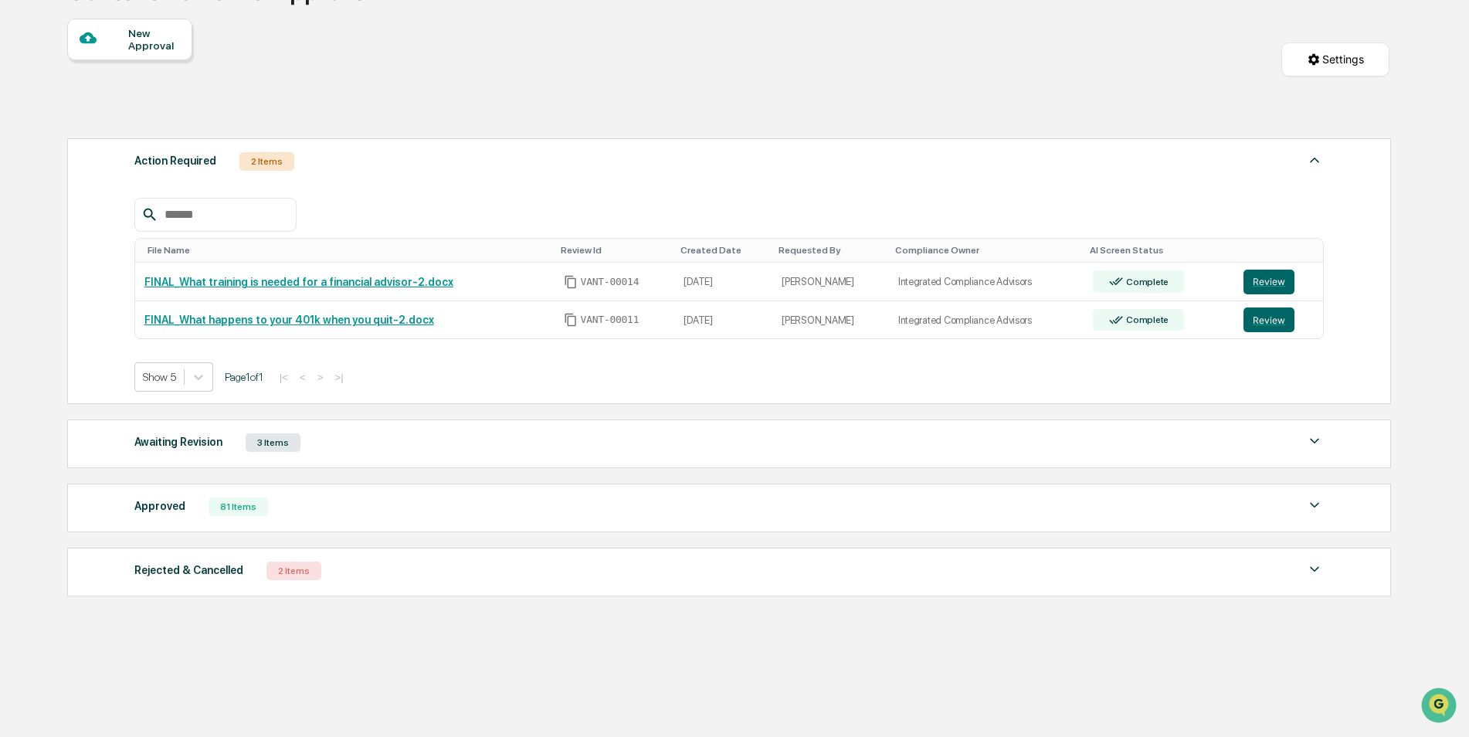
click at [1317, 506] on img at bounding box center [1314, 505] width 19 height 19
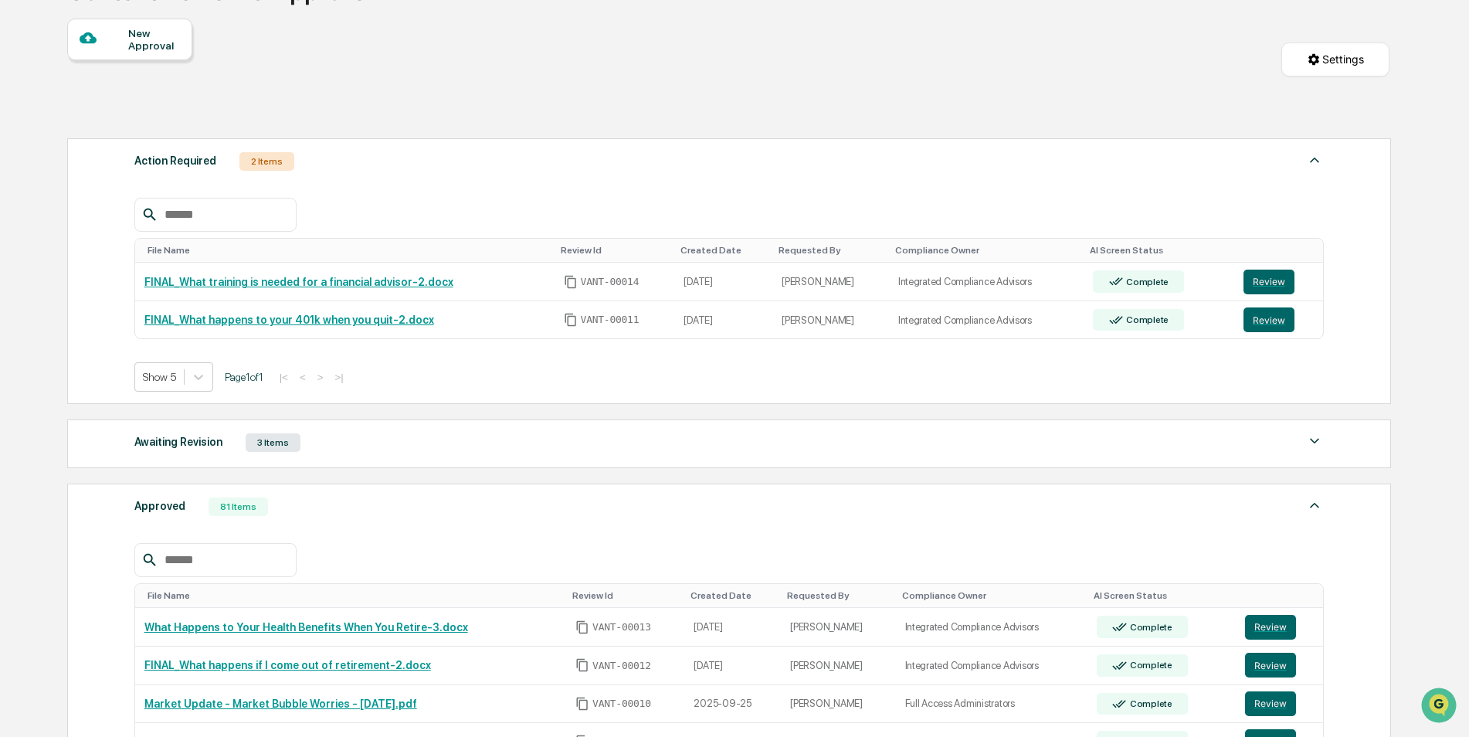
click at [1310, 503] on img at bounding box center [1314, 505] width 19 height 19
